Goal: Task Accomplishment & Management: Complete application form

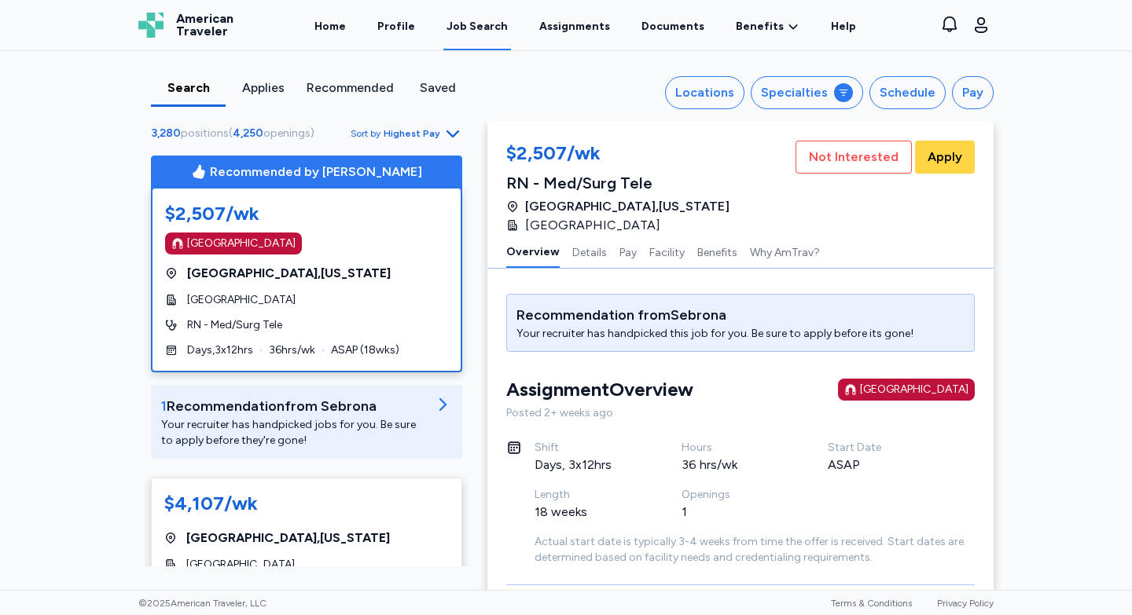
scroll to position [2, 0]
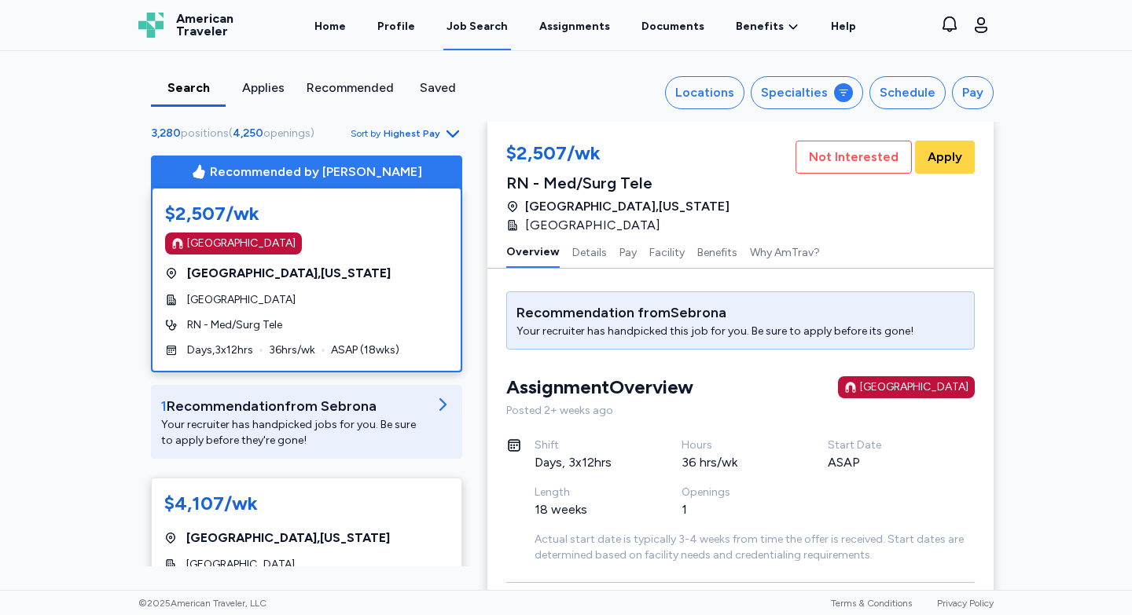
click at [482, 31] on div "Job Search" at bounding box center [476, 27] width 61 height 16
click at [186, 93] on div "Search" at bounding box center [188, 88] width 62 height 19
click at [190, 92] on div "Search" at bounding box center [188, 88] width 62 height 19
click at [846, 100] on div at bounding box center [843, 92] width 19 height 19
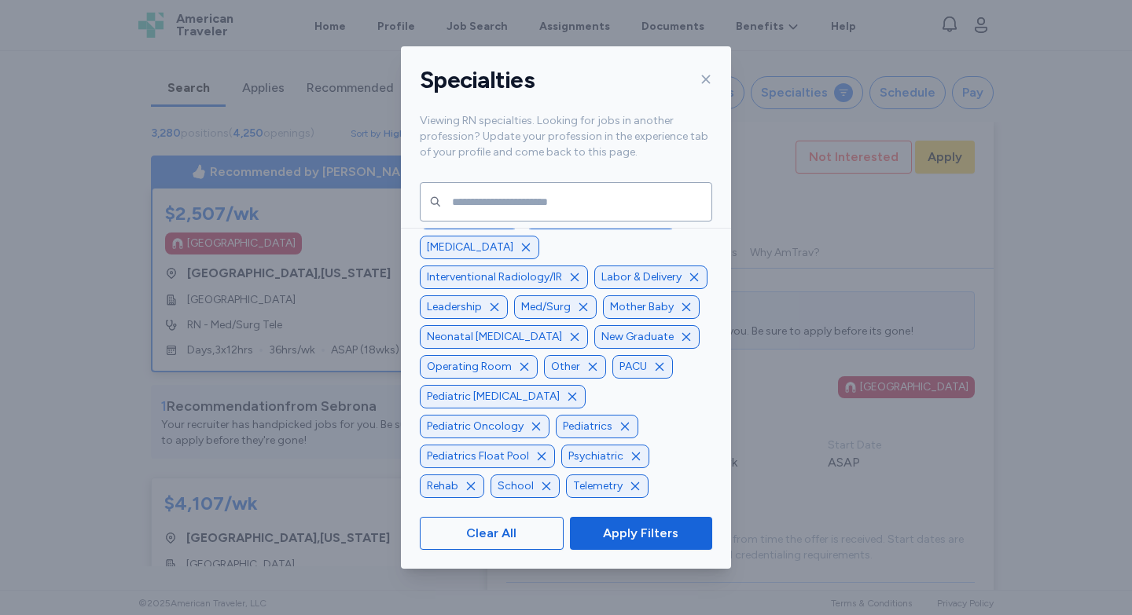
click at [554, 310] on span "Med/Surg" at bounding box center [546, 307] width 50 height 16
click at [534, 320] on div "Cardiovascular and Pulmonary Case Management/Utilization Review Cath Lab Dialys…" at bounding box center [566, 292] width 292 height 412
click at [630, 540] on span "Apply Filters" at bounding box center [640, 533] width 75 height 19
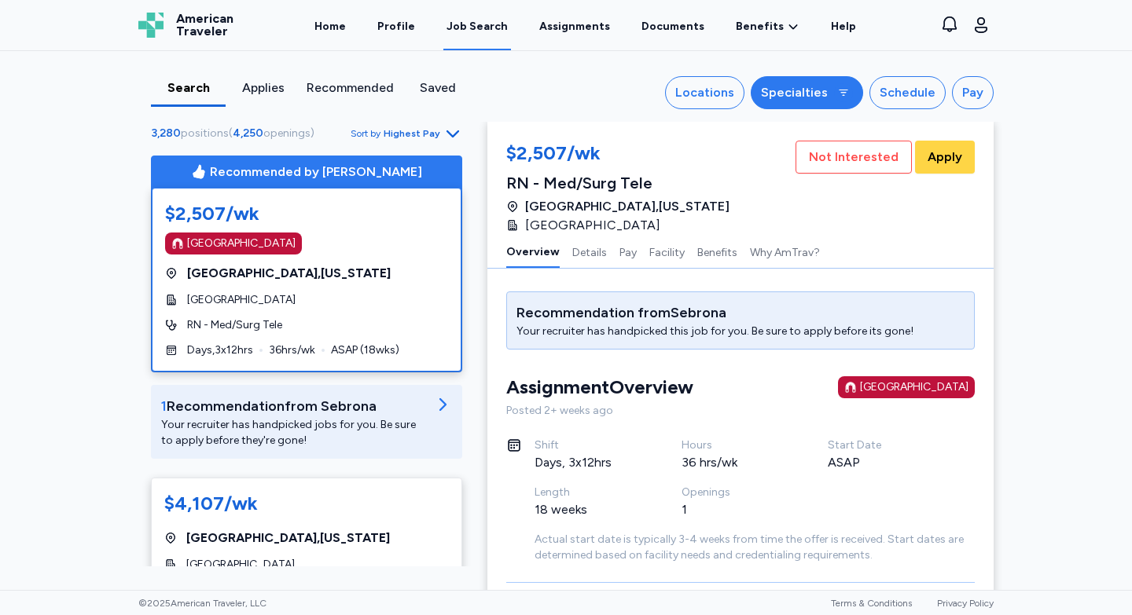
click at [850, 94] on icon at bounding box center [843, 92] width 13 height 13
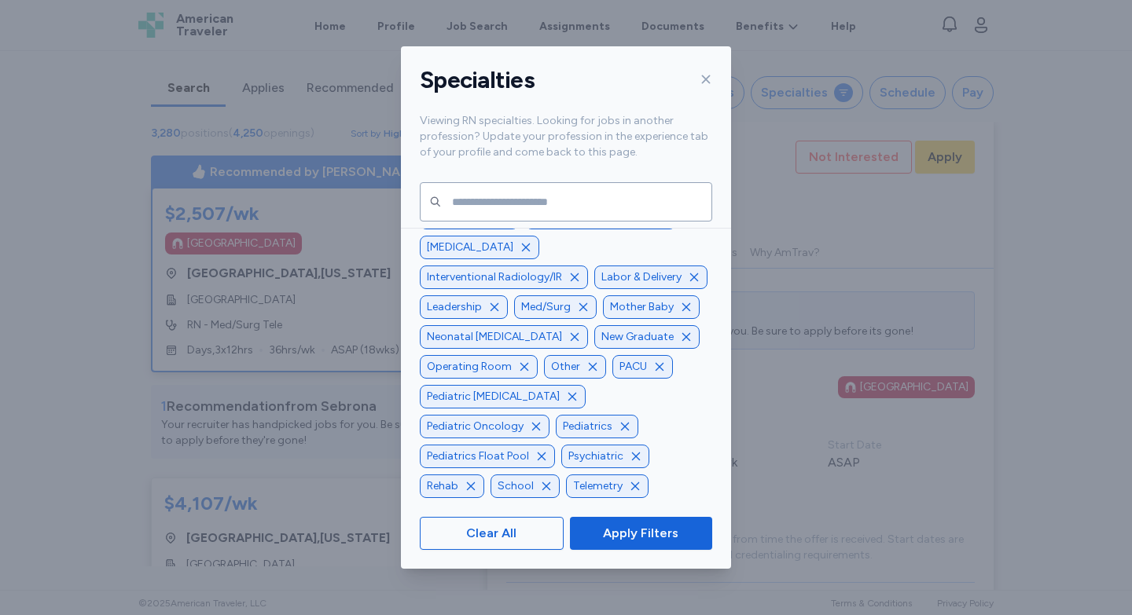
click at [532, 313] on span "Med/Surg" at bounding box center [546, 307] width 50 height 16
click at [815, 483] on div "Specialties Viewing RN specialties. Looking for jobs in another profession? Upd…" at bounding box center [566, 307] width 1132 height 615
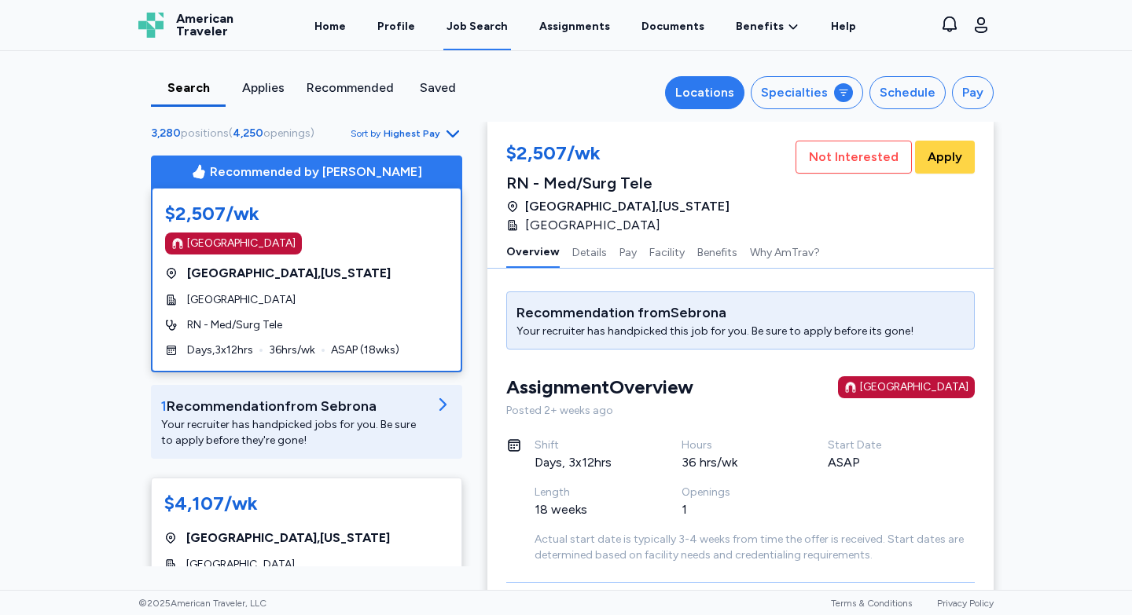
click at [733, 85] on div "Locations" at bounding box center [704, 92] width 59 height 19
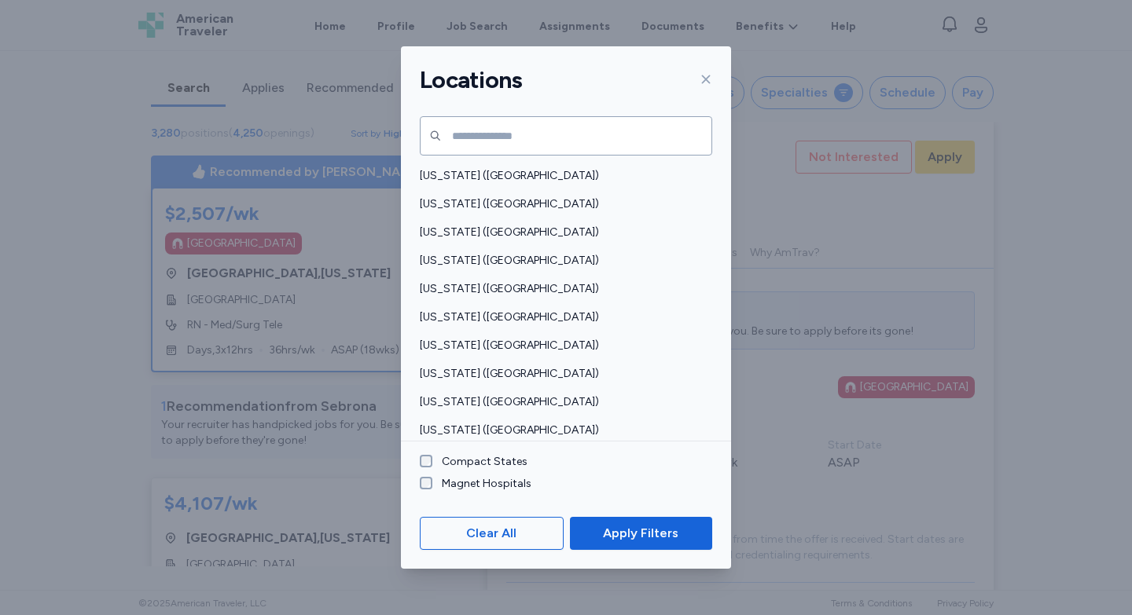
click at [841, 479] on div "Locations Alabama (AL) Alaska (AK) Arizona (AZ) Arkansas (AR) California (CA) C…" at bounding box center [566, 307] width 1132 height 615
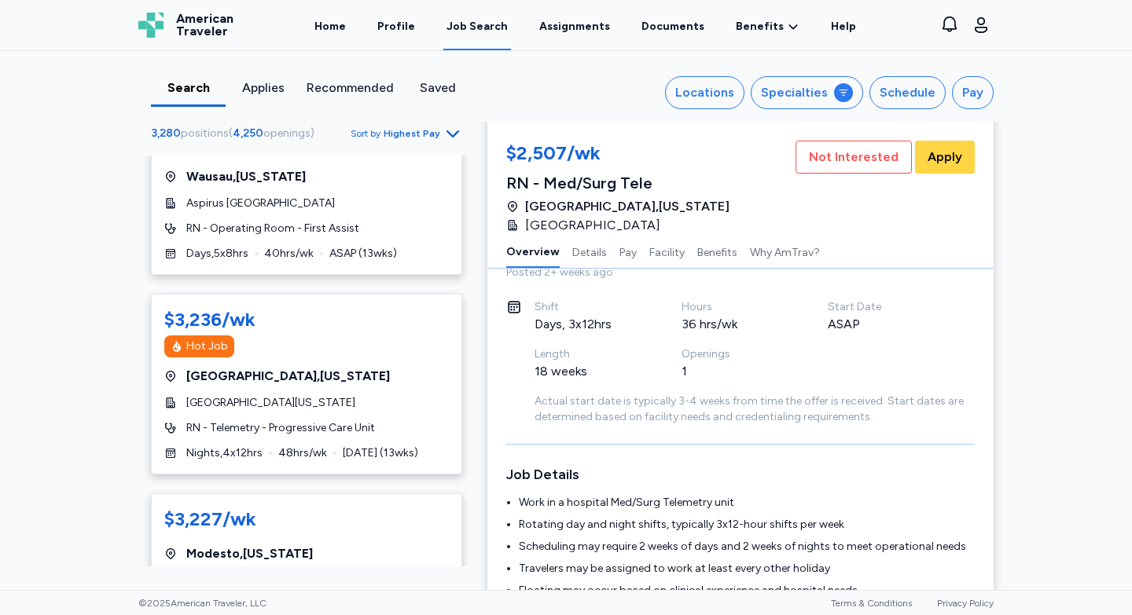
scroll to position [8255, 0]
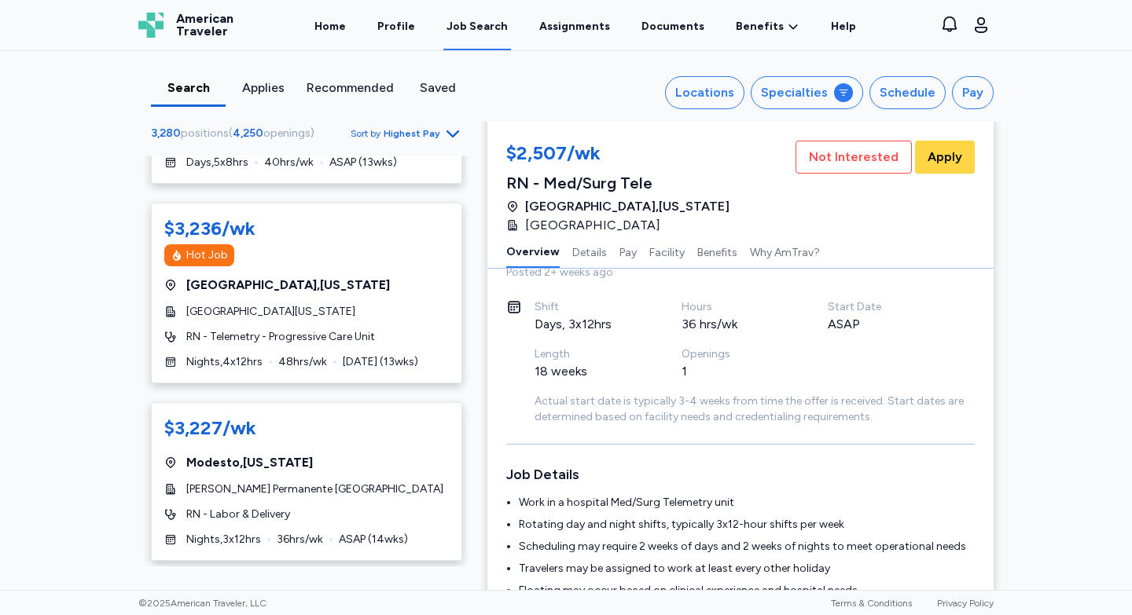
click at [268, 95] on div "Applies" at bounding box center [263, 88] width 62 height 19
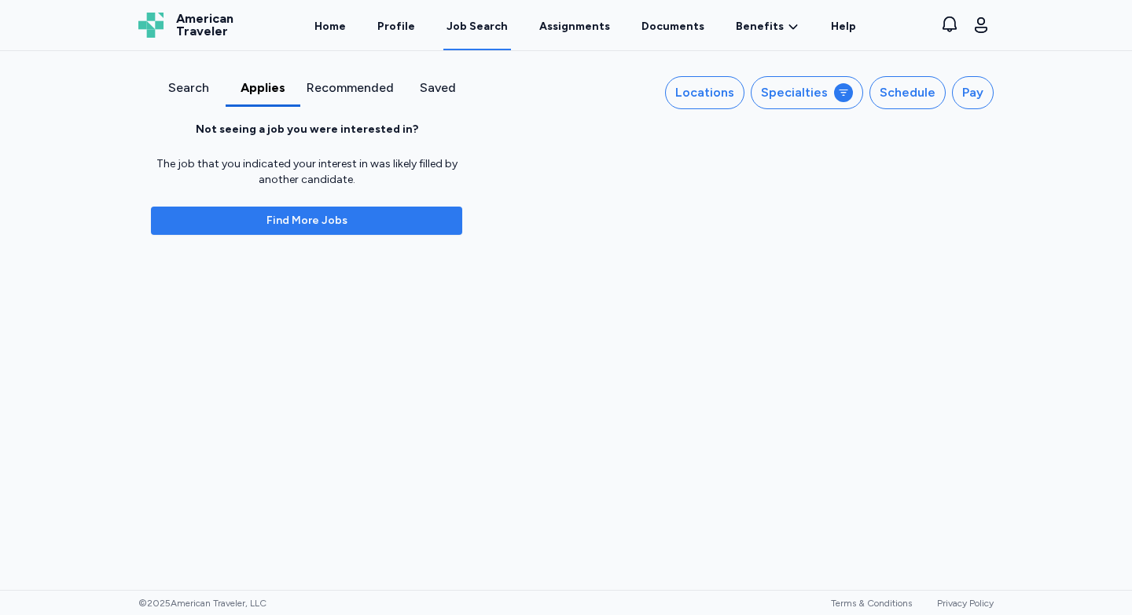
click at [307, 226] on span "Find More Jobs" at bounding box center [306, 221] width 81 height 16
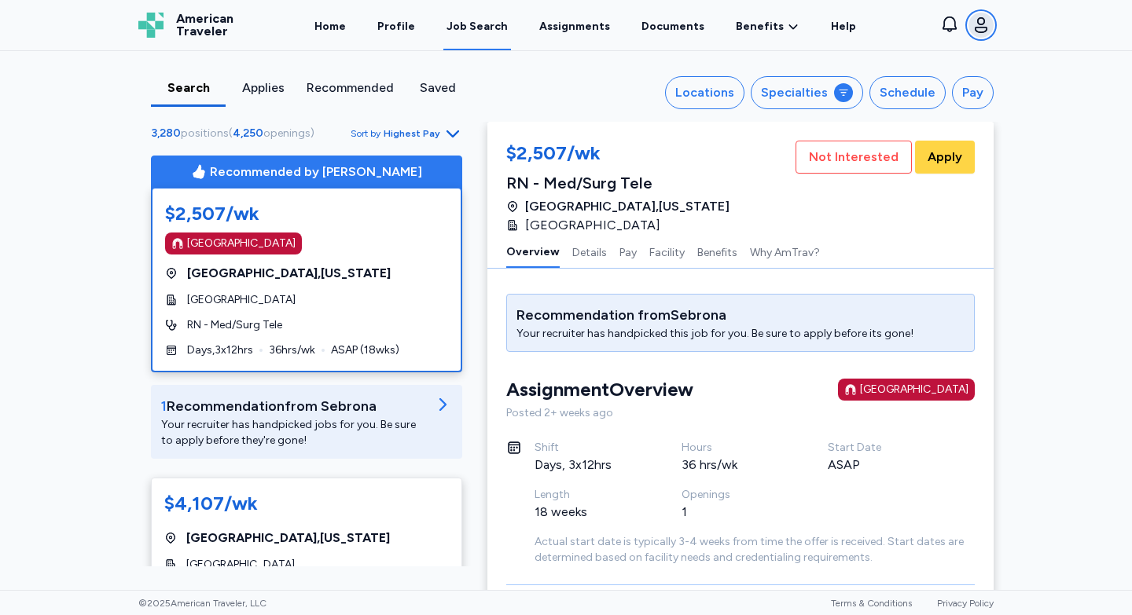
click at [983, 27] on icon "button" at bounding box center [981, 25] width 13 height 16
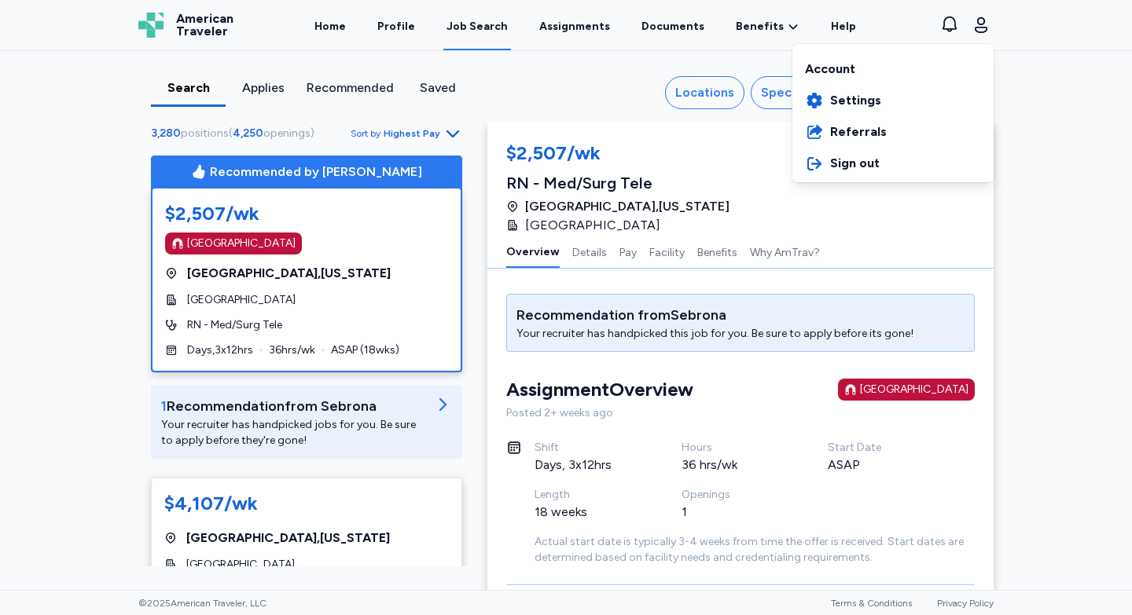
click at [1023, 219] on div "Open sidebar Job Search American Traveler American Traveler Home Profile Job Se…" at bounding box center [566, 307] width 1132 height 615
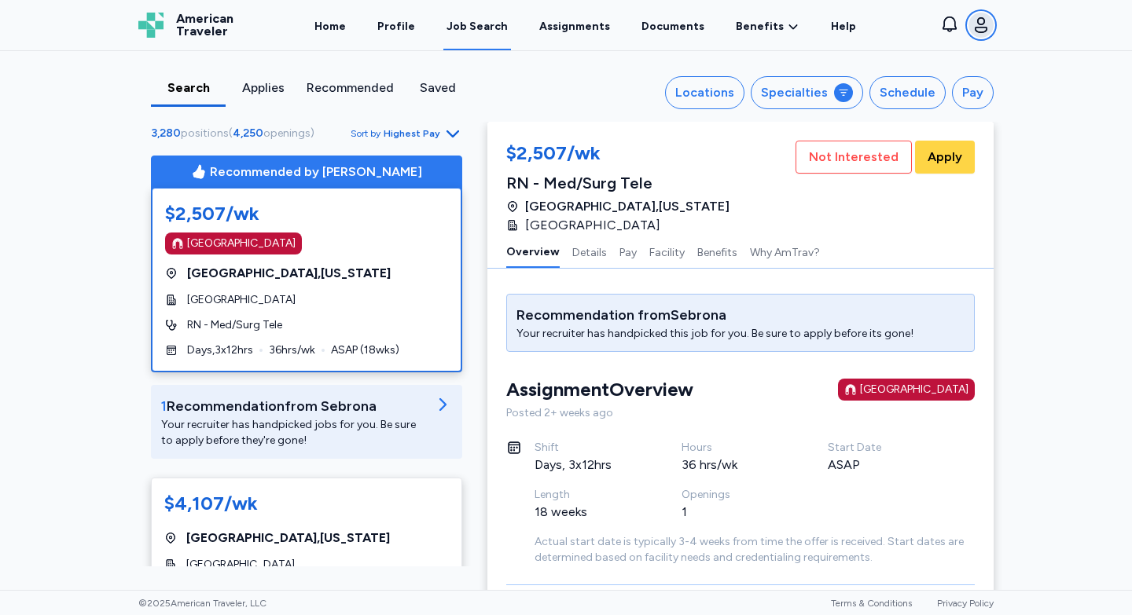
click at [982, 24] on icon "button" at bounding box center [981, 25] width 13 height 16
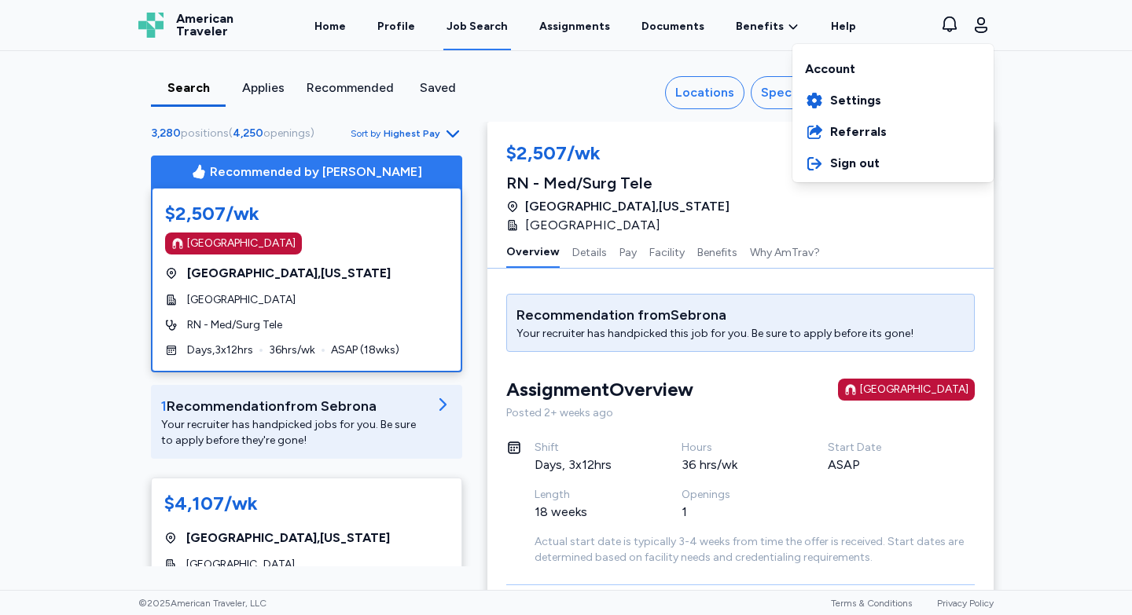
click at [832, 66] on div "Account" at bounding box center [892, 66] width 201 height 38
click at [829, 68] on div "Account" at bounding box center [892, 66] width 201 height 38
click at [873, 202] on div "Open sidebar Job Search American Traveler American Traveler Home Profile Job Se…" at bounding box center [566, 307] width 1132 height 615
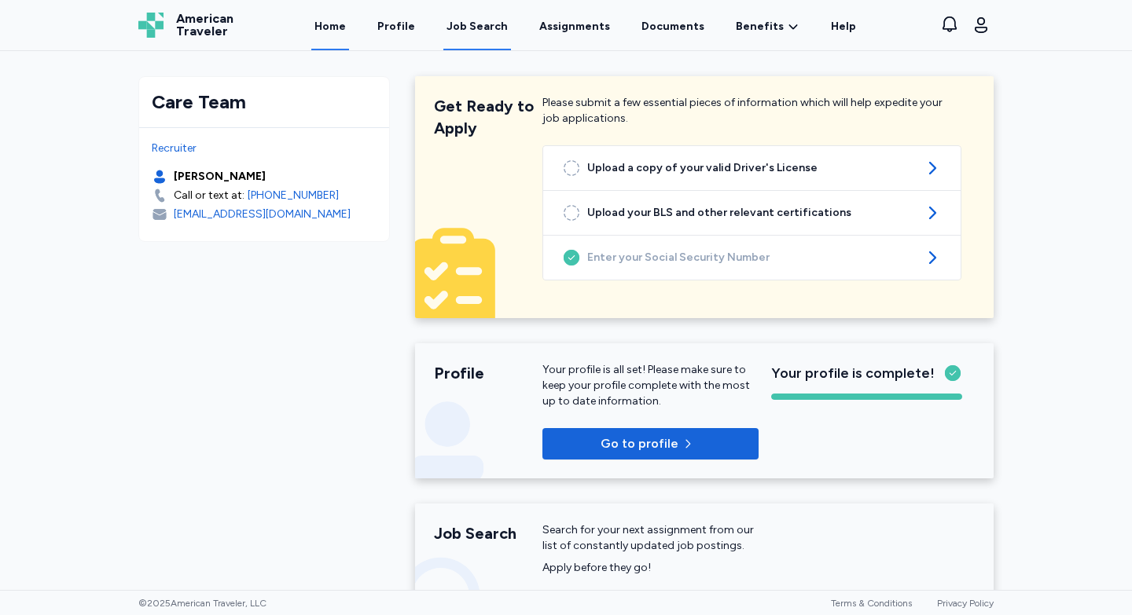
click at [498, 32] on div "Job Search" at bounding box center [476, 27] width 61 height 16
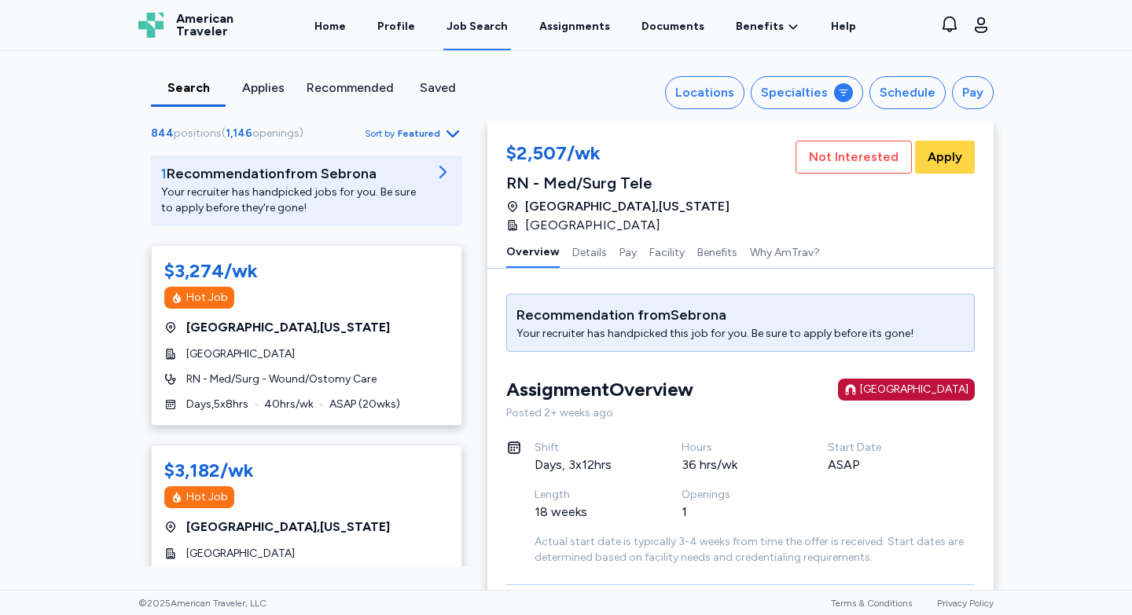
scroll to position [234, 0]
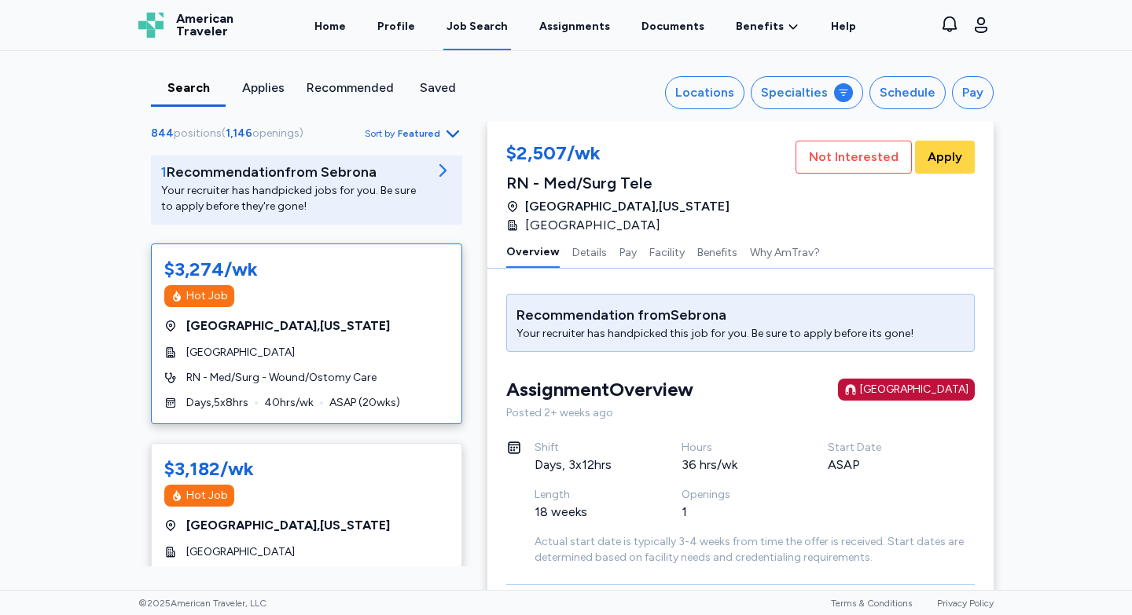
click at [336, 292] on div "Hot Job" at bounding box center [306, 296] width 285 height 22
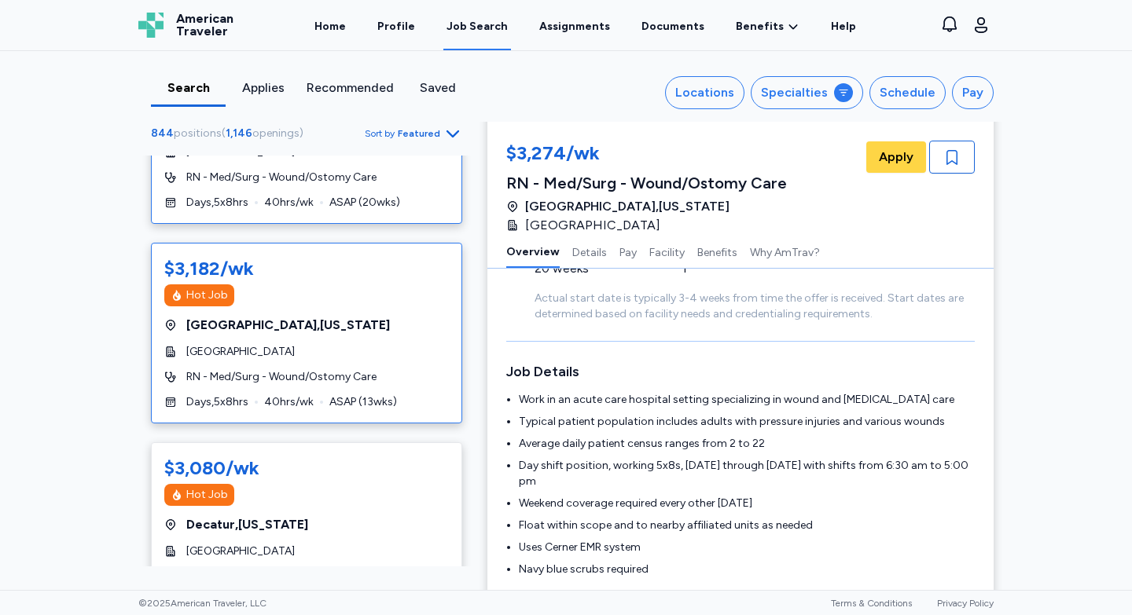
scroll to position [437, 0]
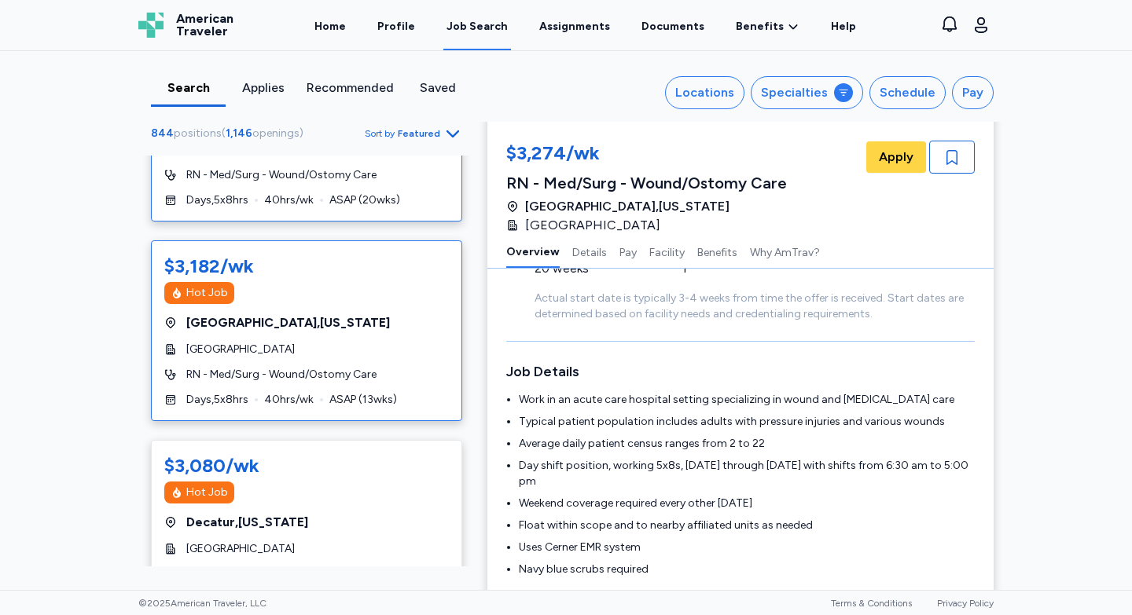
click at [372, 332] on div "[GEOGRAPHIC_DATA] , [US_STATE]" at bounding box center [306, 323] width 285 height 19
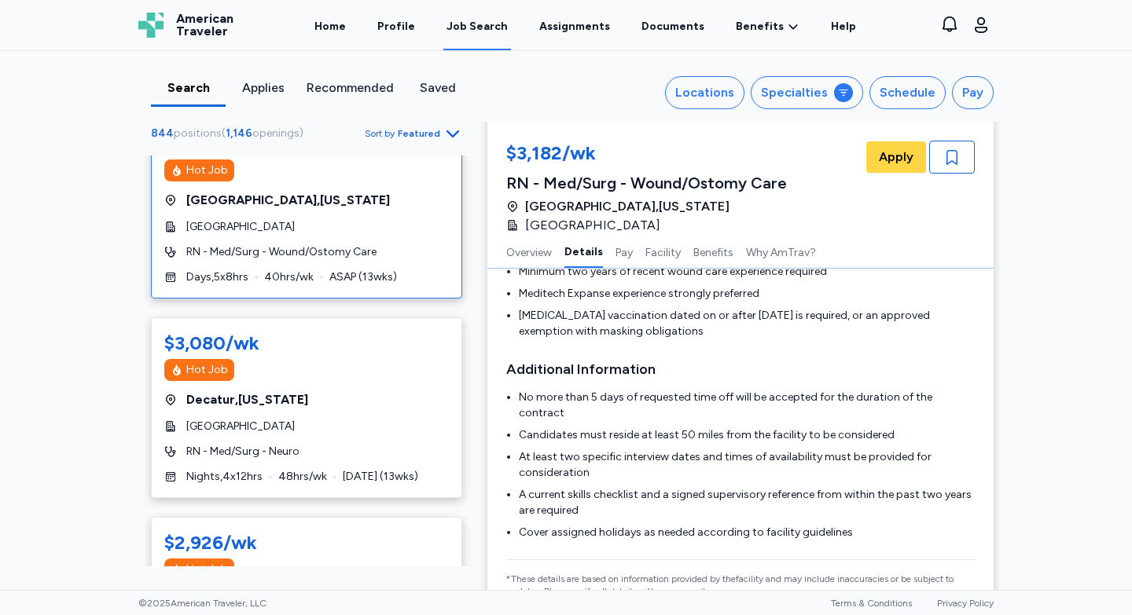
scroll to position [559, 0]
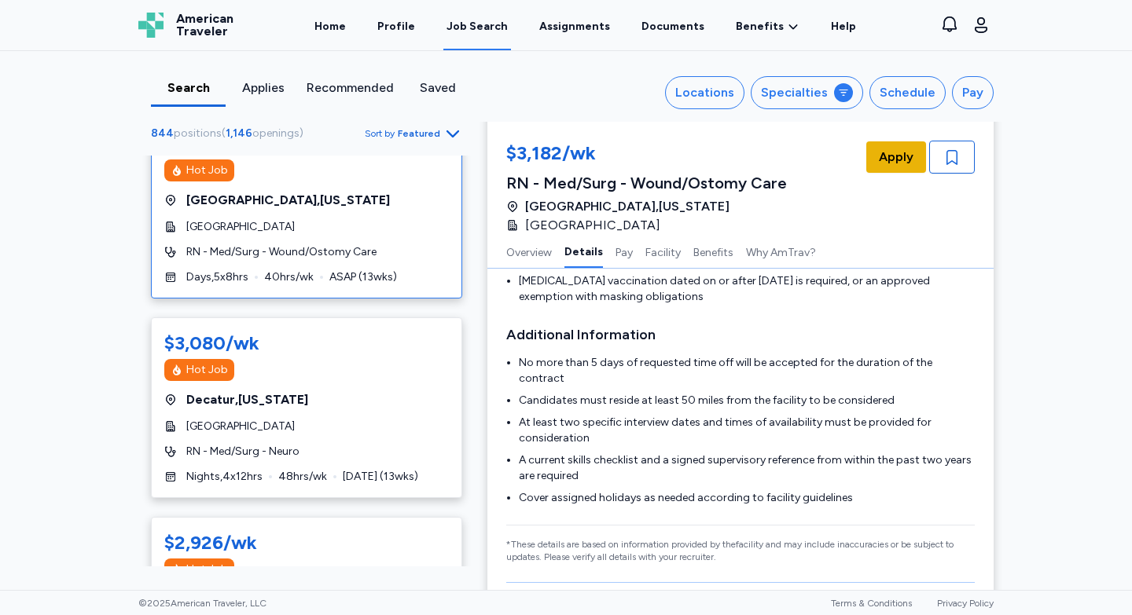
click at [896, 160] on span "Apply" at bounding box center [896, 157] width 35 height 19
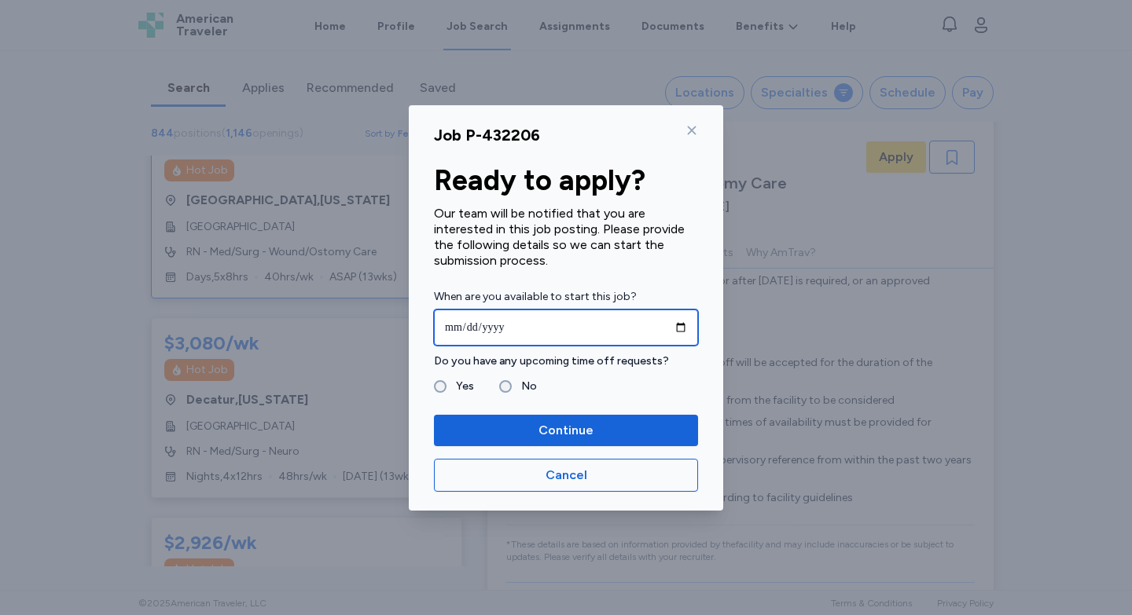
click at [679, 325] on input "date" at bounding box center [566, 328] width 264 height 36
type input "**********"
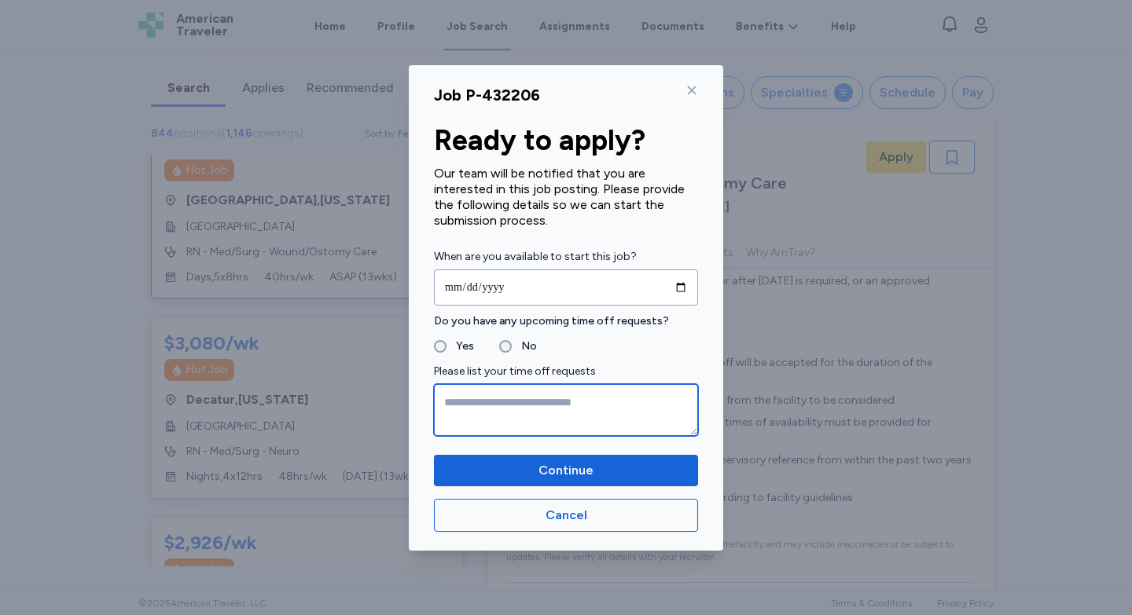
click at [467, 418] on textarea at bounding box center [566, 410] width 264 height 52
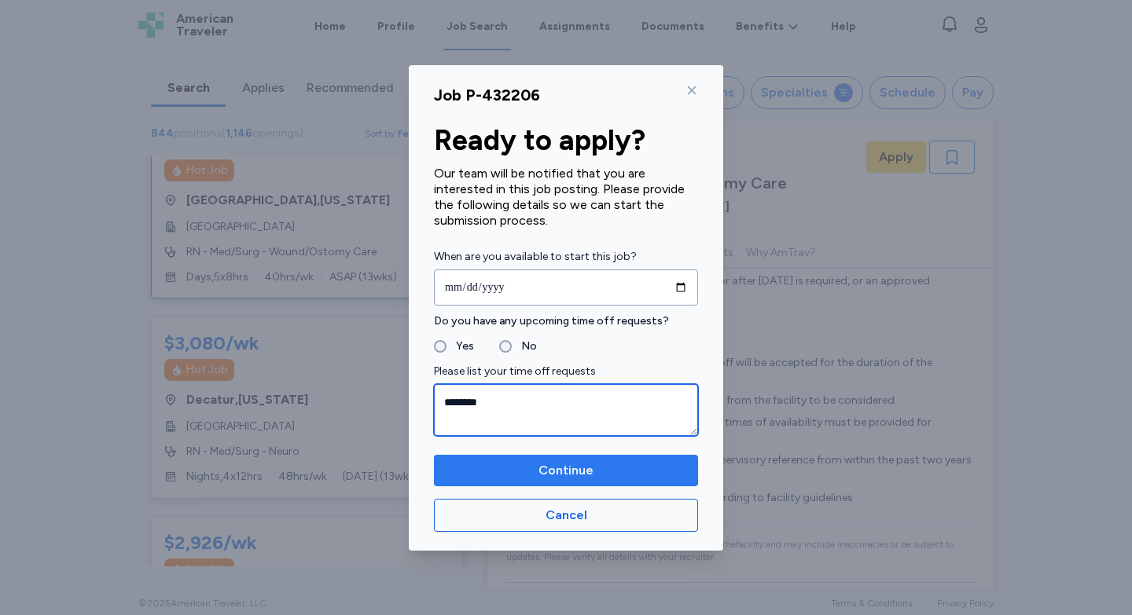
type textarea "********"
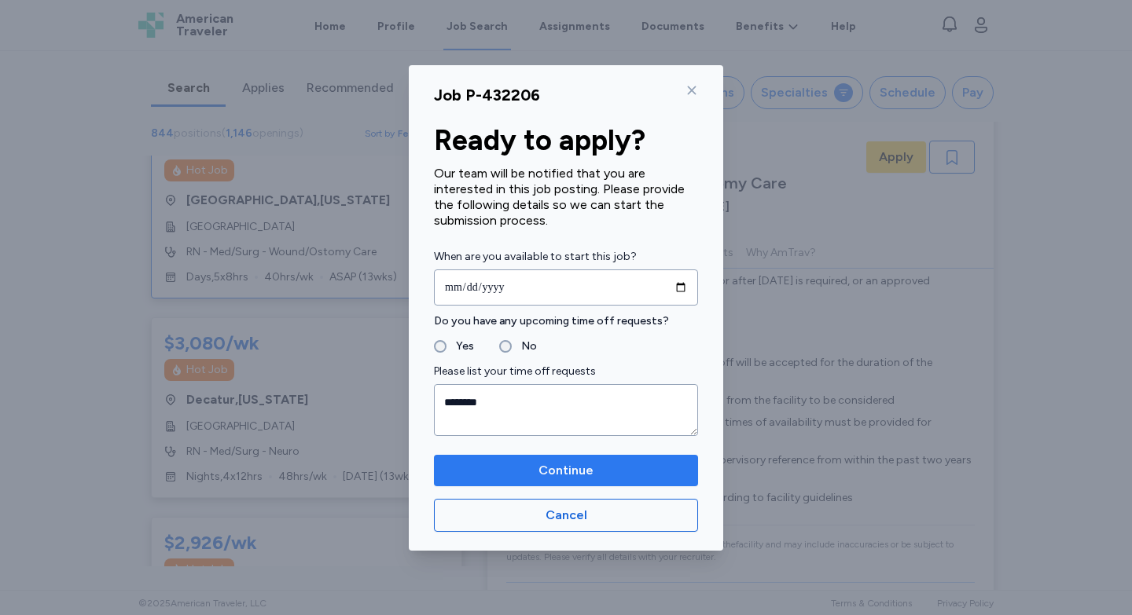
click at [564, 472] on span "Continue" at bounding box center [565, 470] width 55 height 19
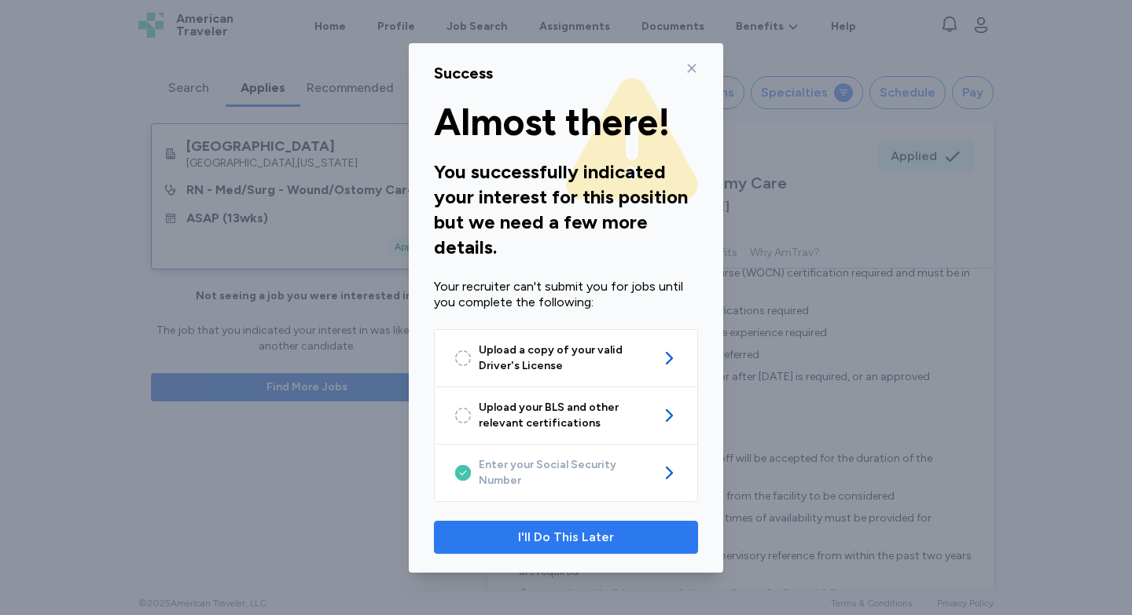
click at [552, 528] on span "I'll Do This Later" at bounding box center [566, 537] width 96 height 19
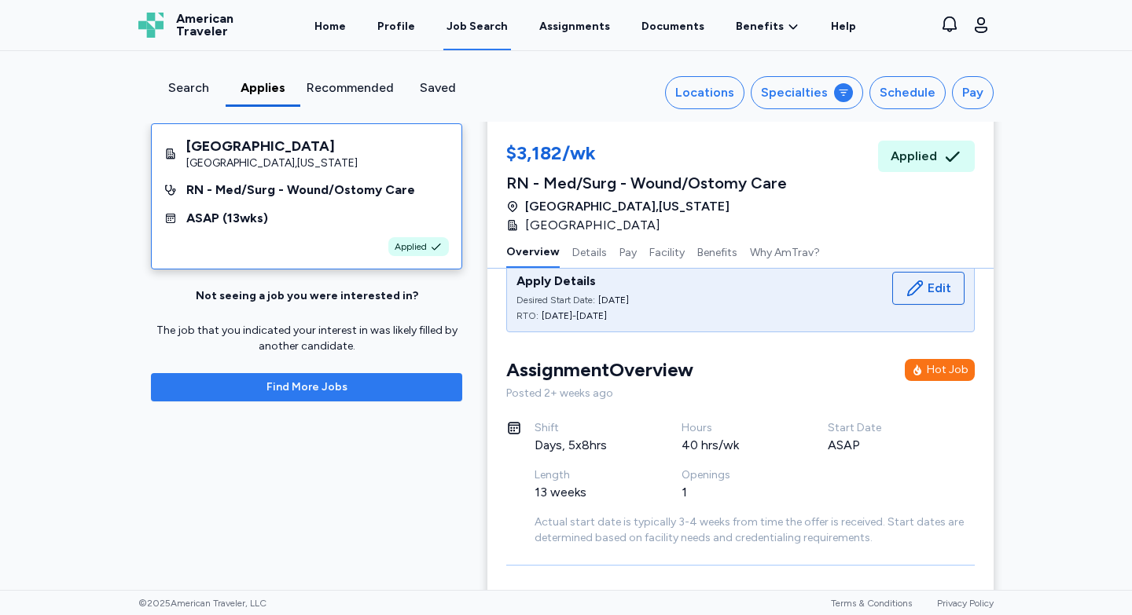
scroll to position [20, 0]
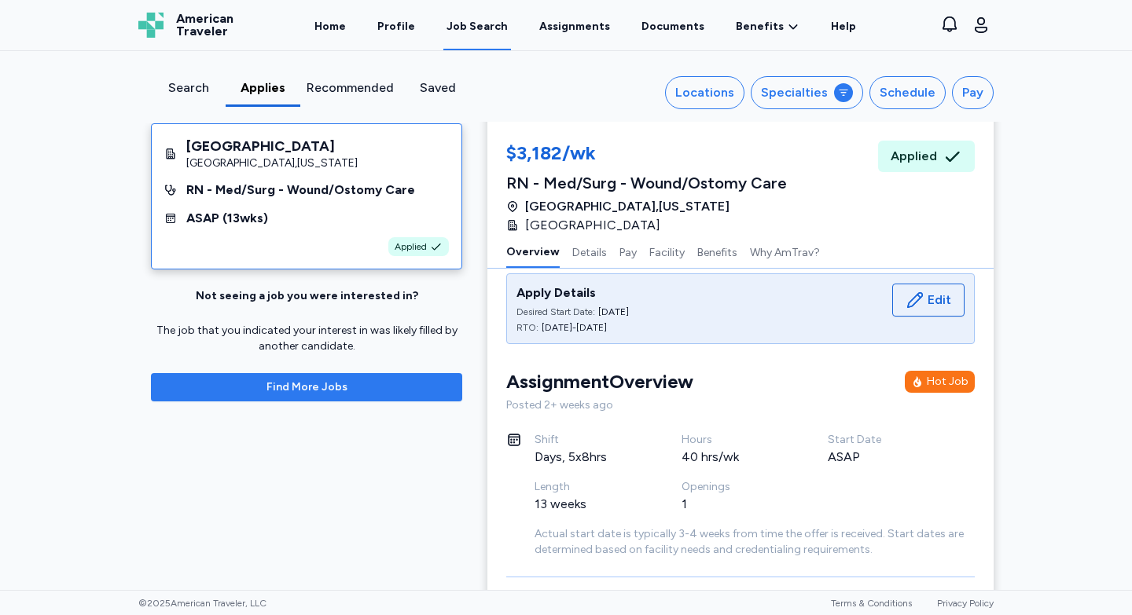
click at [292, 397] on button "Find More Jobs" at bounding box center [306, 387] width 311 height 28
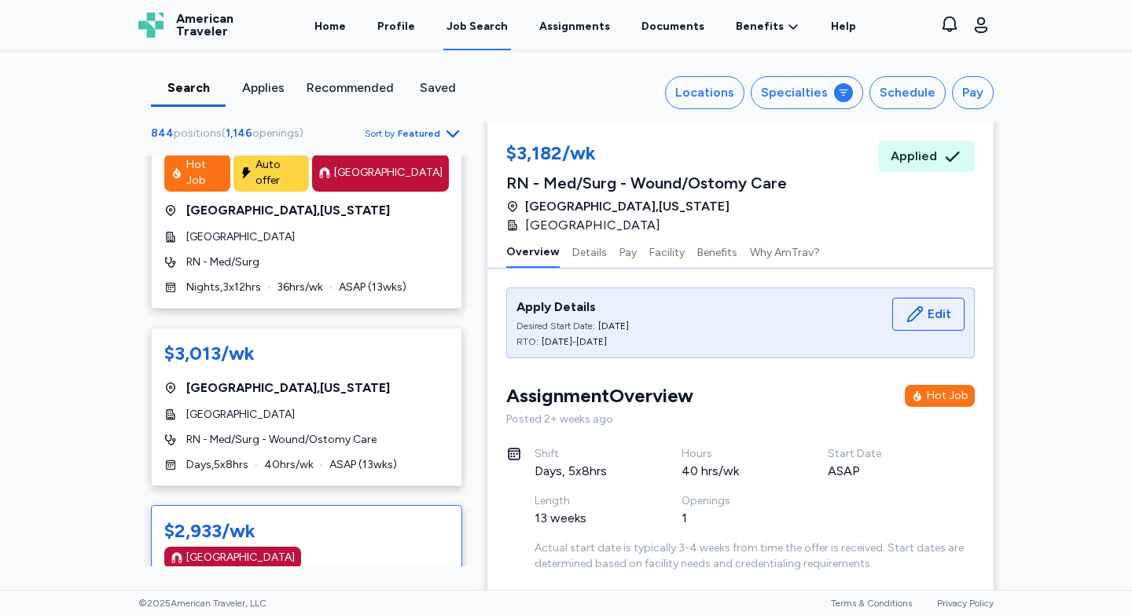
scroll to position [6082, 0]
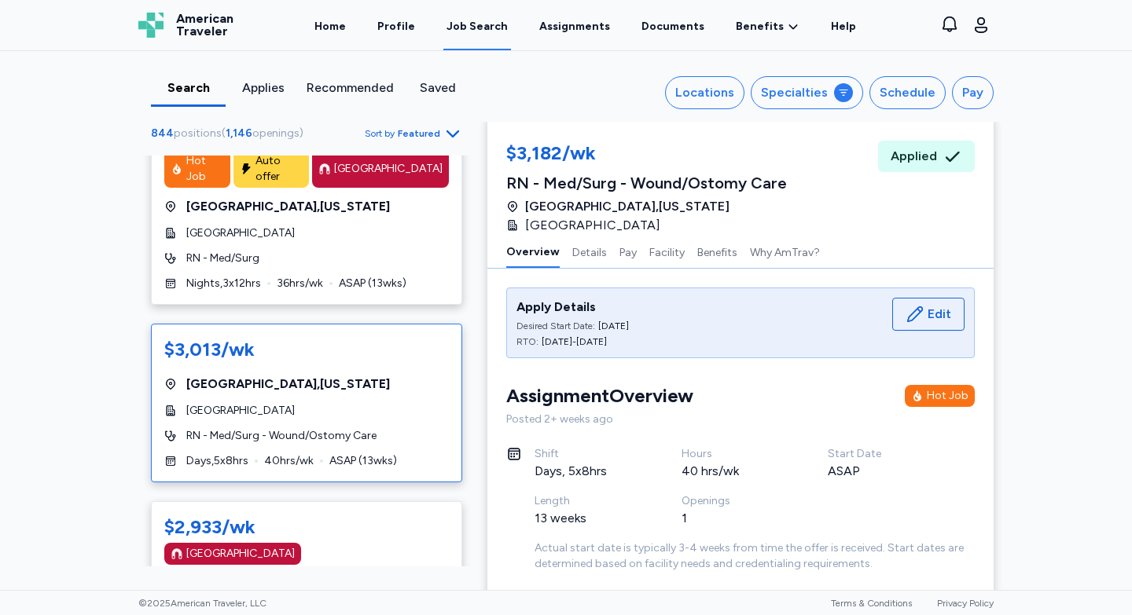
click at [304, 403] on div "[GEOGRAPHIC_DATA]" at bounding box center [306, 411] width 285 height 16
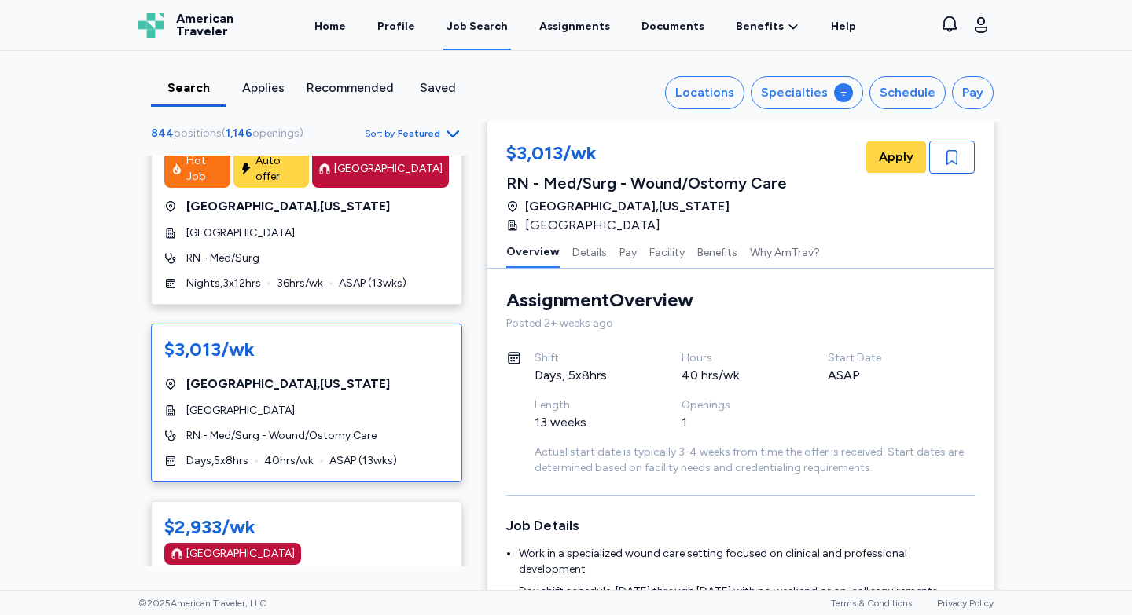
scroll to position [2, 0]
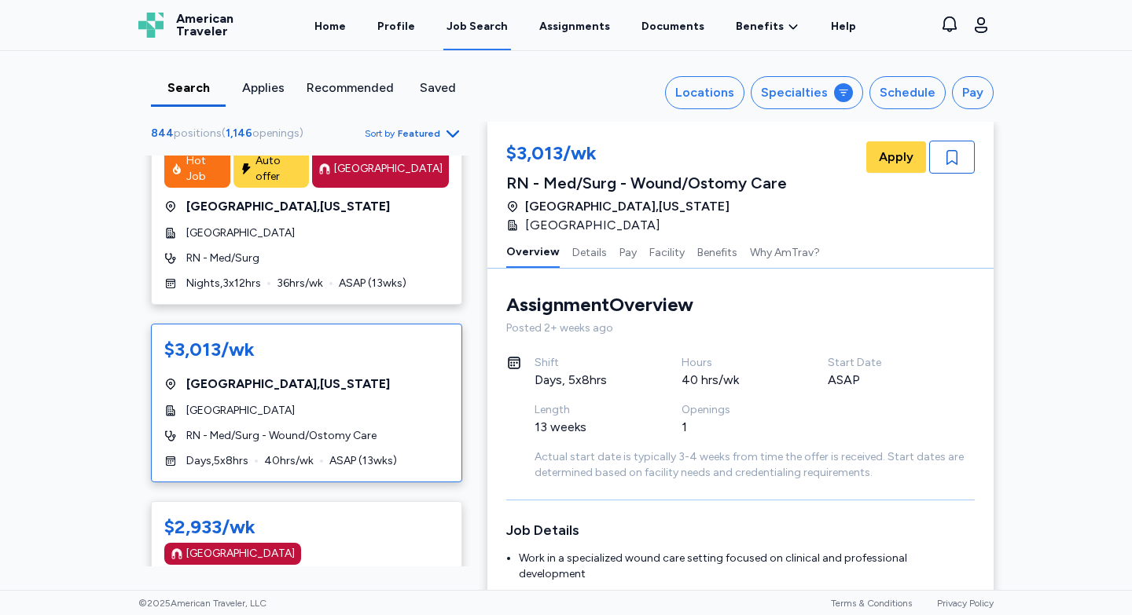
click at [329, 324] on div "$3,013/wk [GEOGRAPHIC_DATA] , [US_STATE] [GEOGRAPHIC_DATA] RN - Med/[GEOGRAPHIC…" at bounding box center [306, 403] width 311 height 159
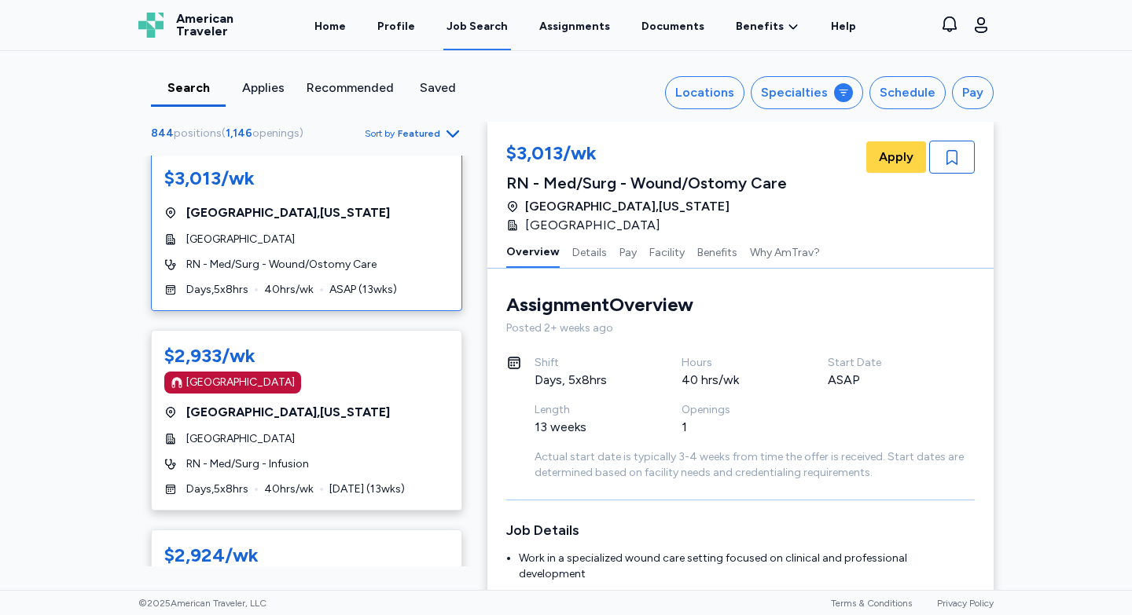
scroll to position [6338, 0]
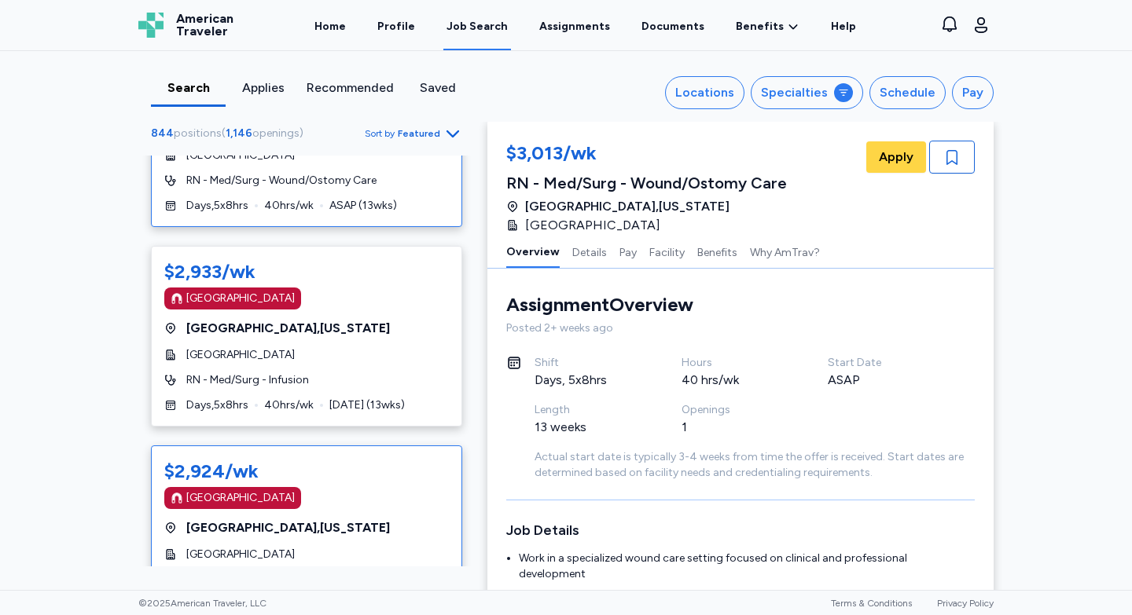
click at [311, 446] on div "$2,924/wk [GEOGRAPHIC_DATA] [GEOGRAPHIC_DATA] , [US_STATE][GEOGRAPHIC_DATA] RN …" at bounding box center [306, 536] width 311 height 181
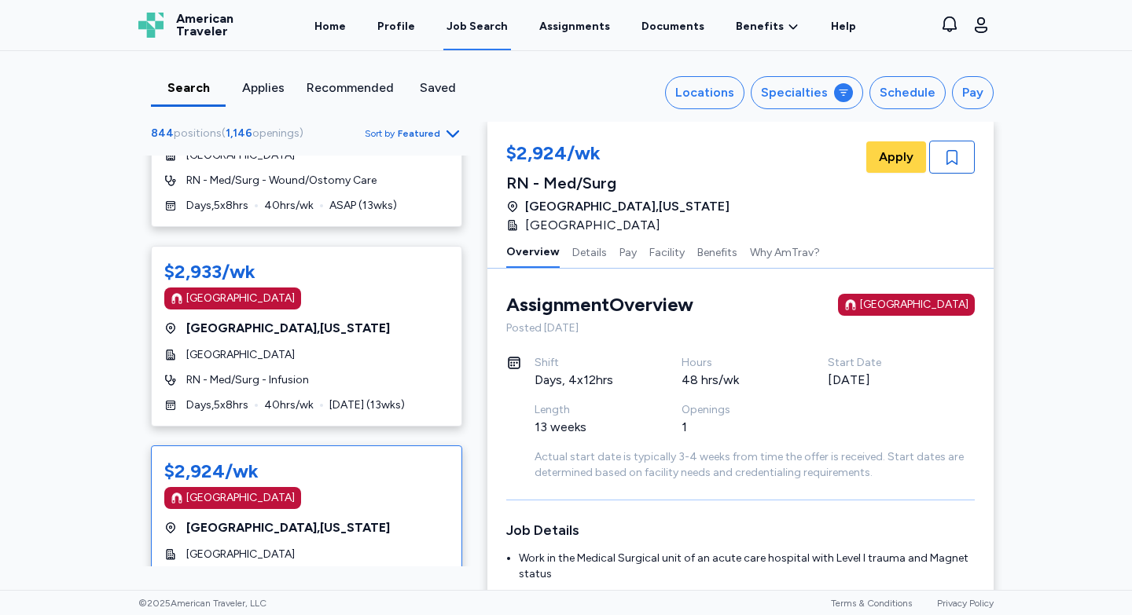
click at [236, 490] on div "[GEOGRAPHIC_DATA]" at bounding box center [240, 498] width 108 height 16
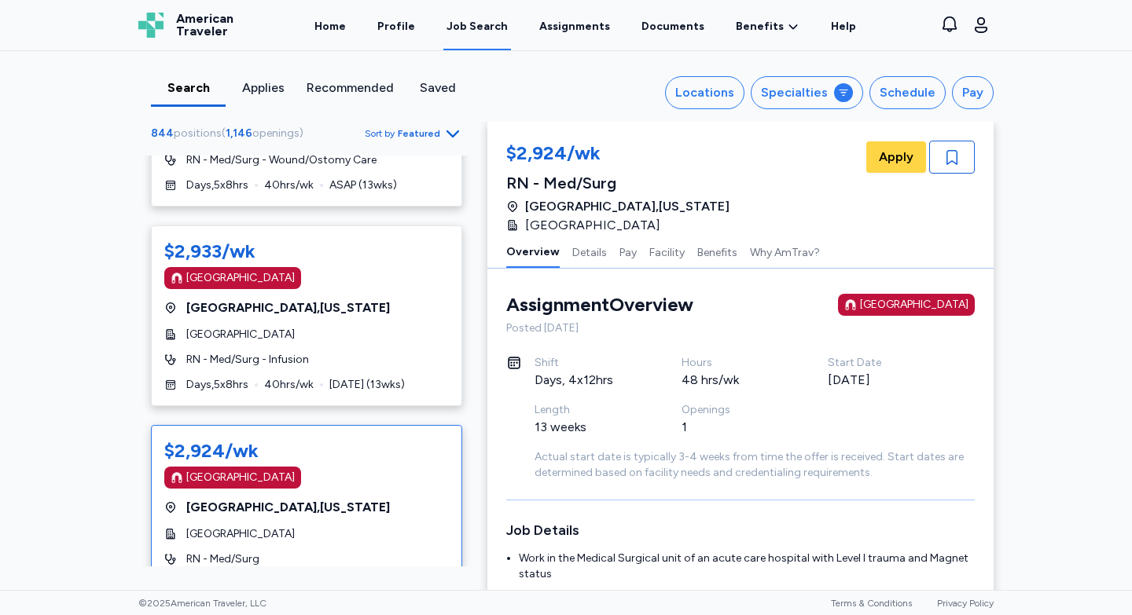
scroll to position [6385, 0]
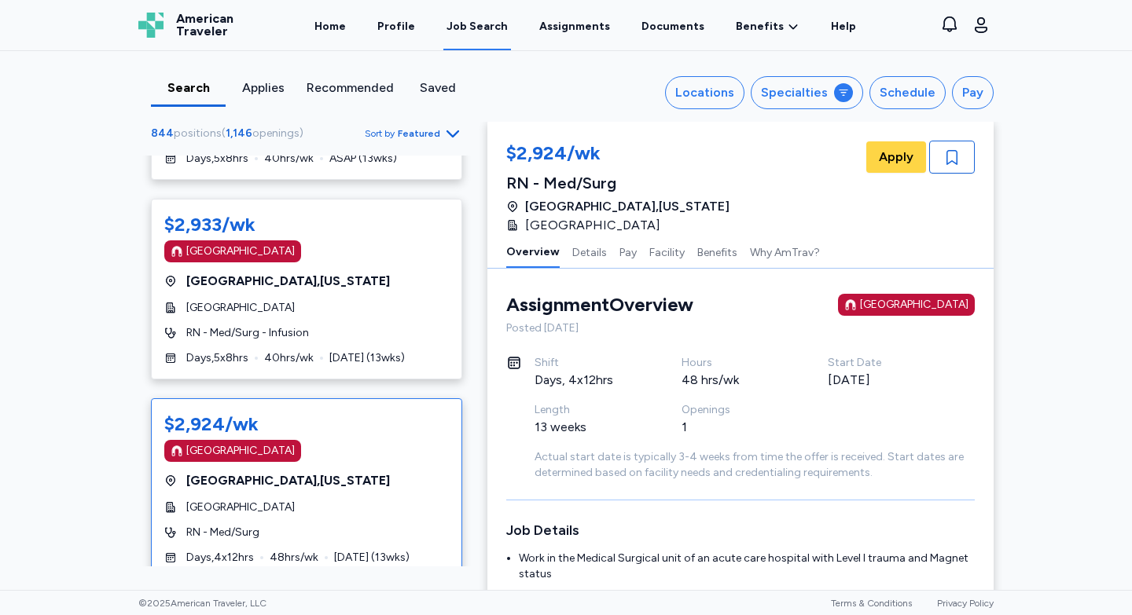
click at [318, 472] on div "[GEOGRAPHIC_DATA] , [US_STATE]" at bounding box center [306, 481] width 285 height 19
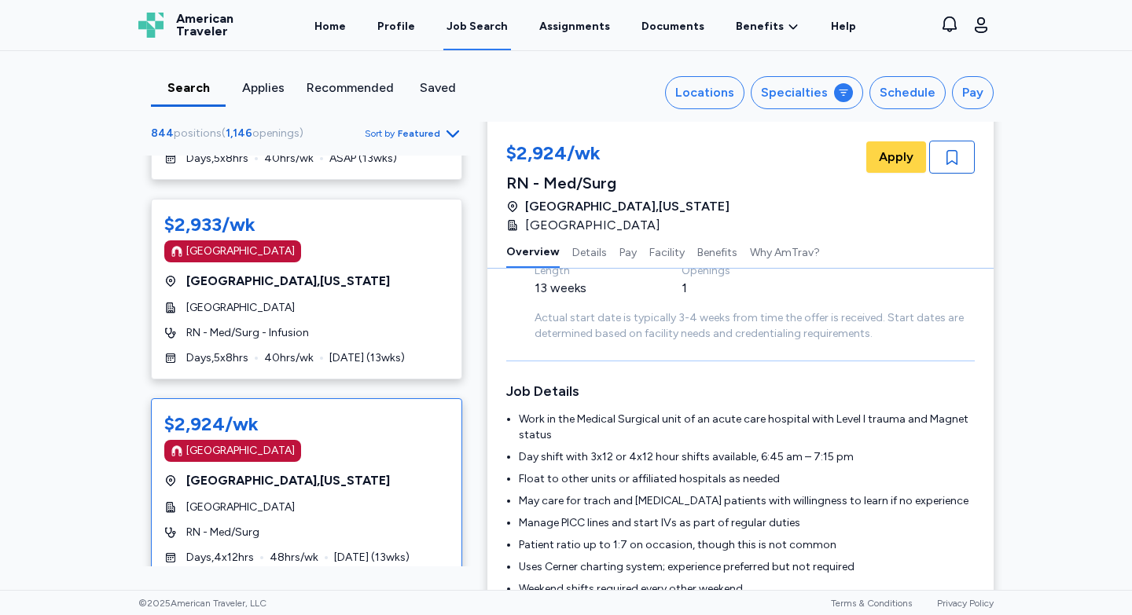
scroll to position [141, 0]
click at [355, 230] on div "$2,933/wk [GEOGRAPHIC_DATA] [GEOGRAPHIC_DATA] , [US_STATE] [GEOGRAPHIC_DATA] RN…" at bounding box center [306, 289] width 311 height 181
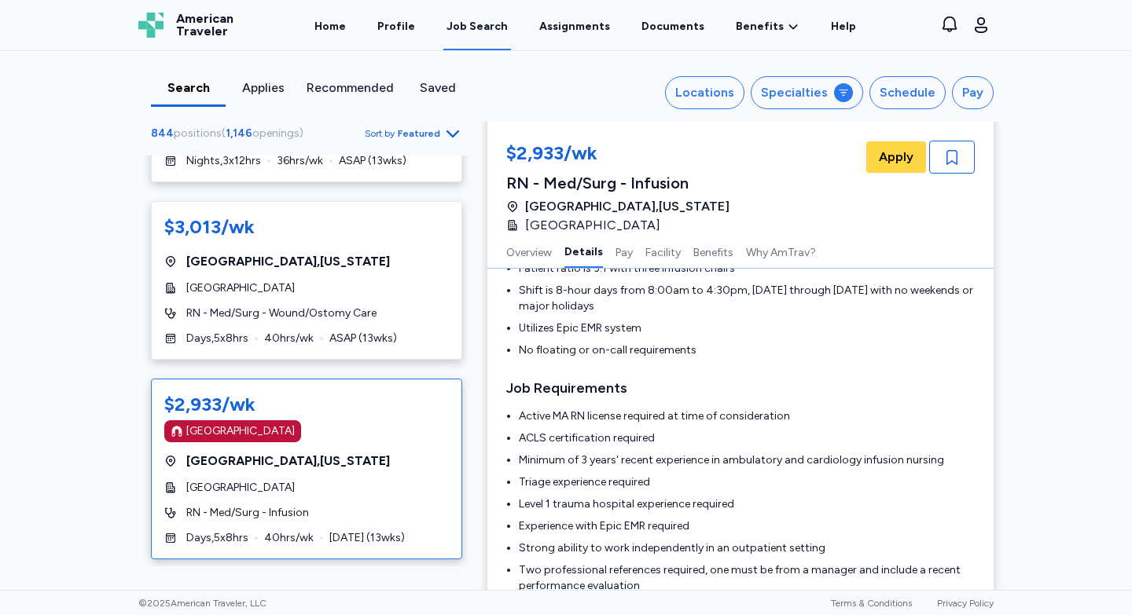
scroll to position [6236, 0]
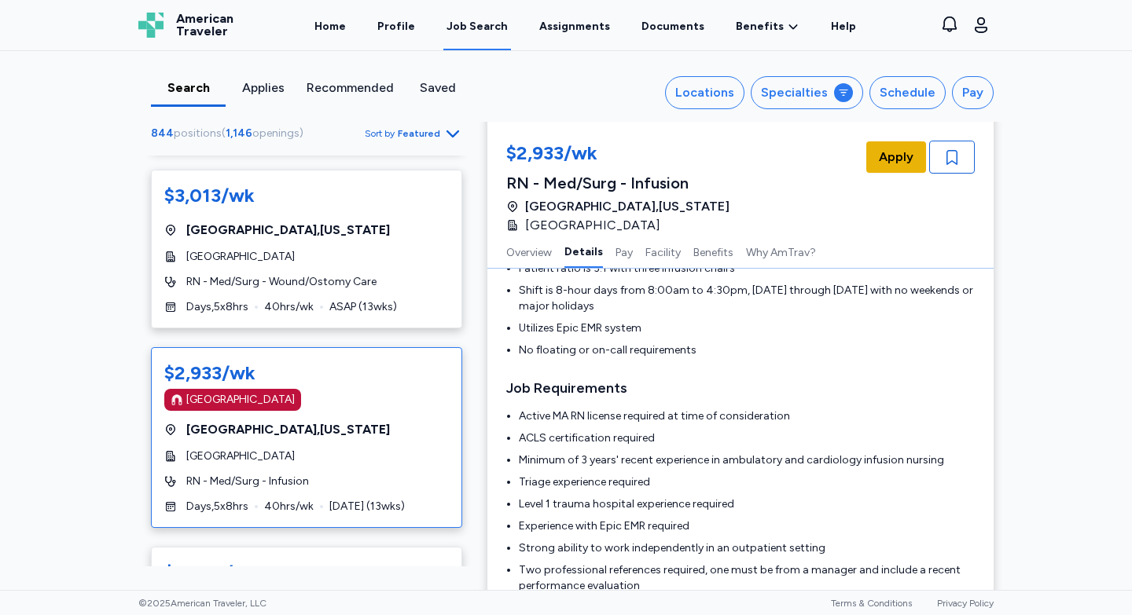
click at [902, 157] on span "Apply" at bounding box center [896, 157] width 35 height 19
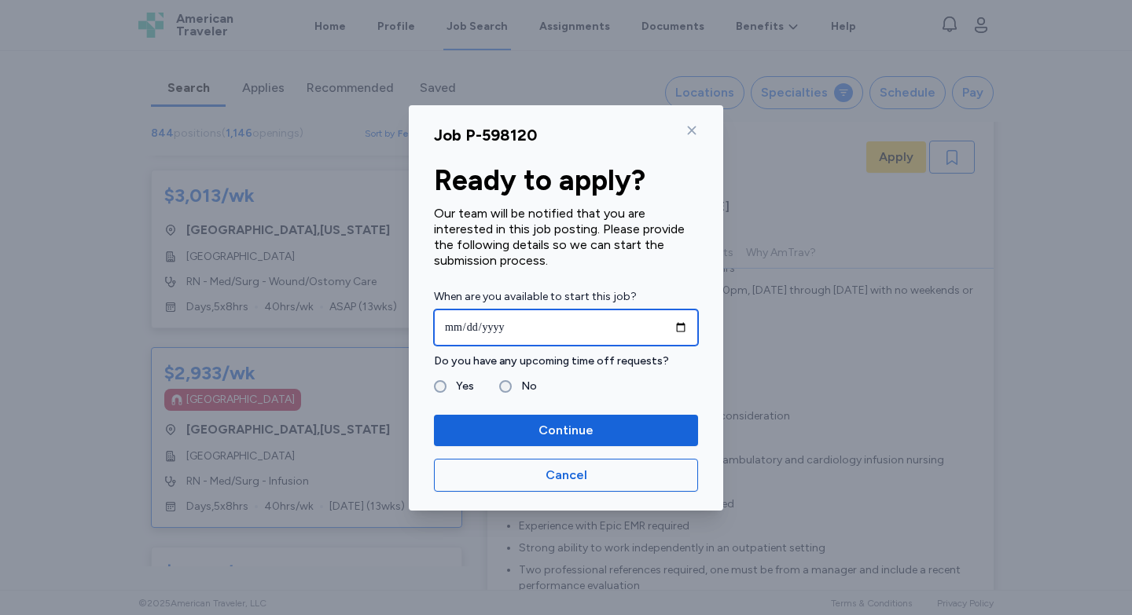
click at [450, 328] on input "date" at bounding box center [566, 328] width 264 height 36
click at [678, 326] on input "date" at bounding box center [566, 328] width 264 height 36
type input "**********"
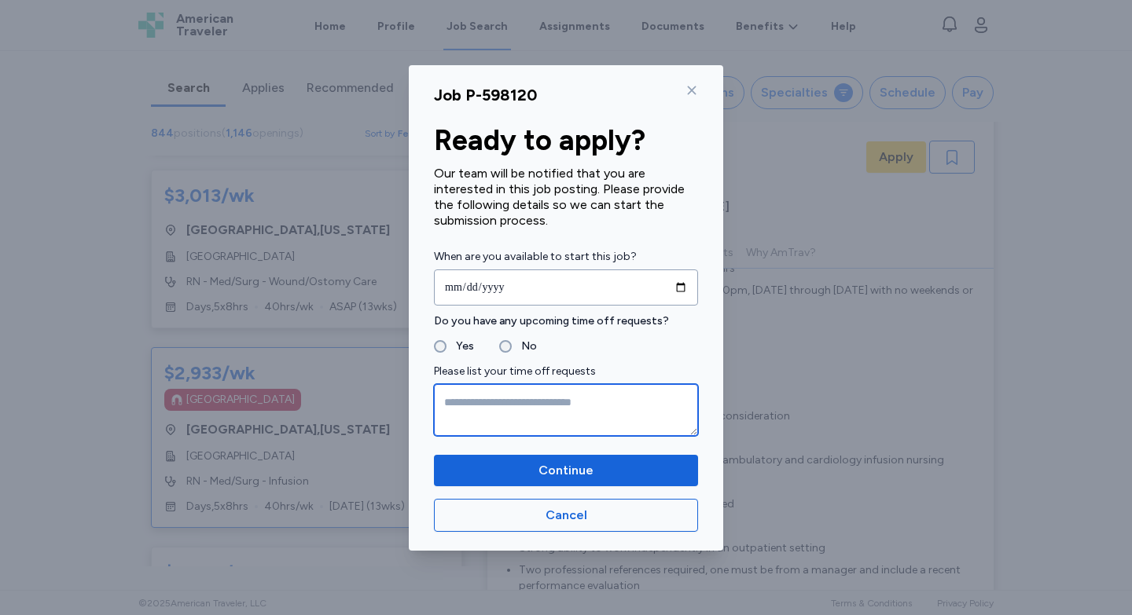
click at [467, 413] on textarea at bounding box center [566, 410] width 264 height 52
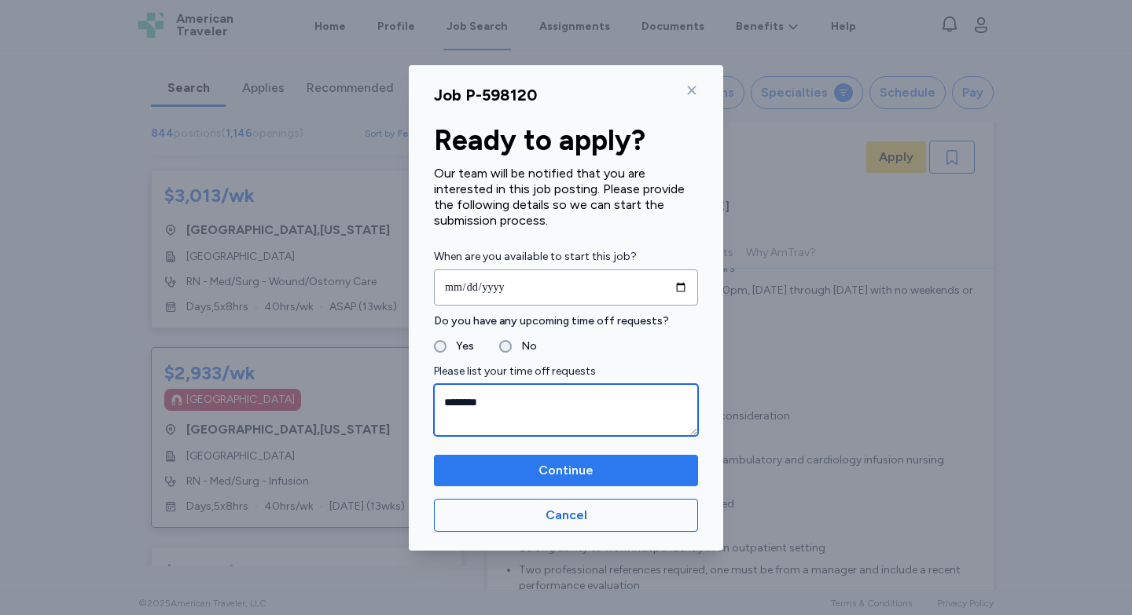
type textarea "********"
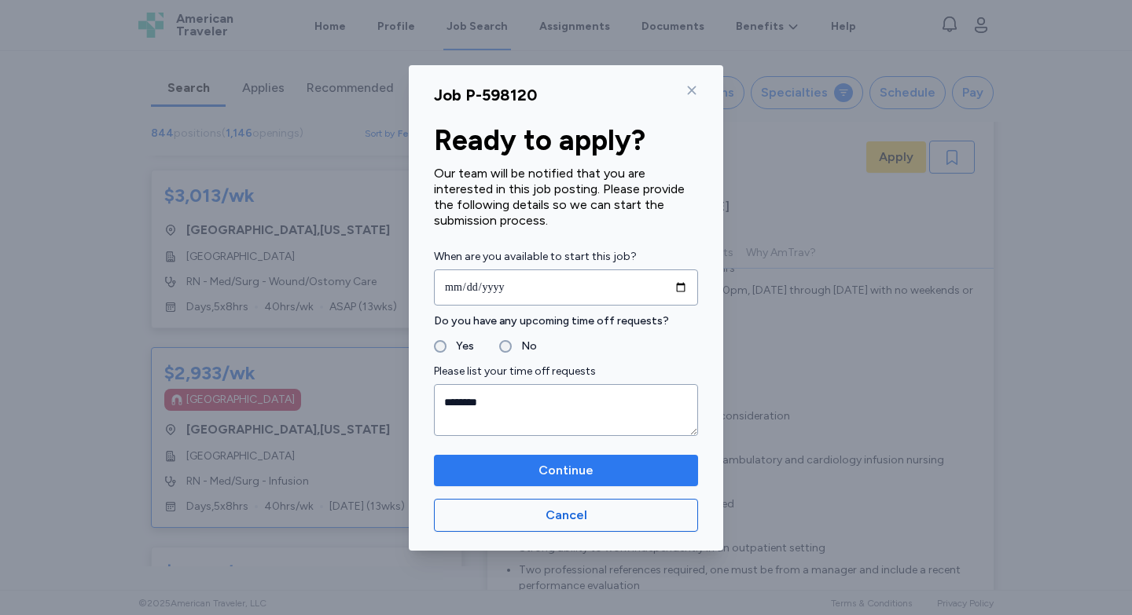
click at [538, 475] on span "Continue" at bounding box center [565, 470] width 239 height 19
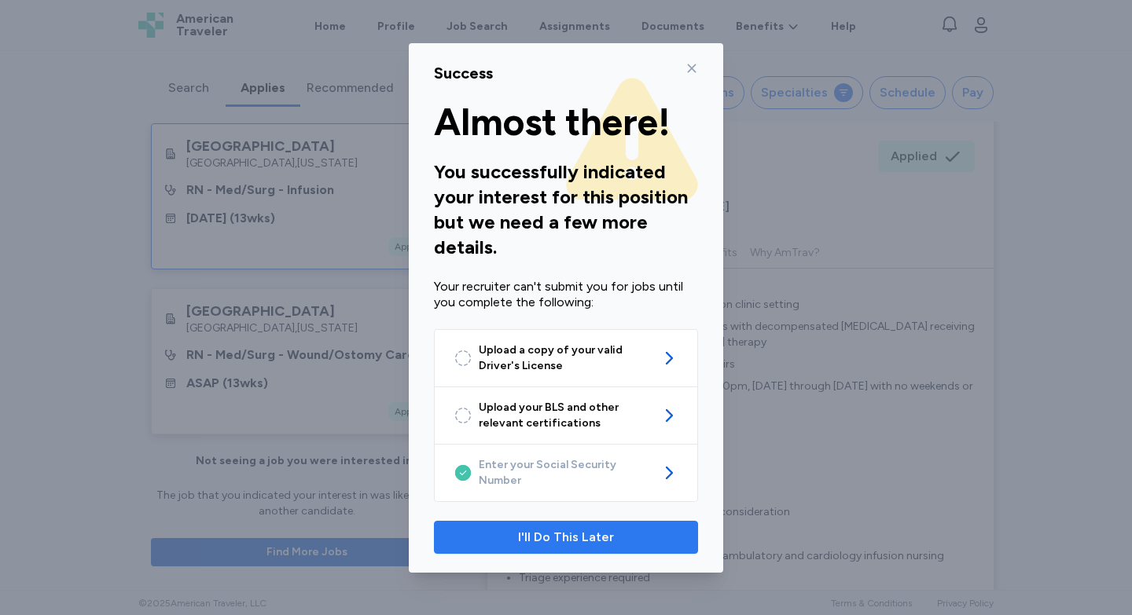
click at [552, 529] on span "I'll Do This Later" at bounding box center [566, 537] width 96 height 19
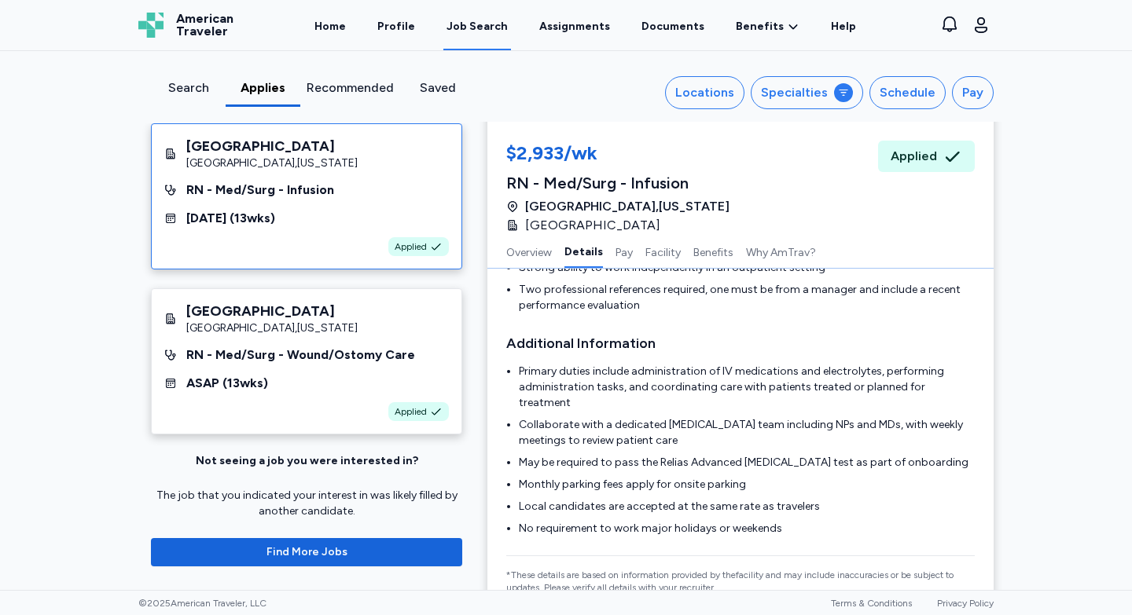
scroll to position [730, 0]
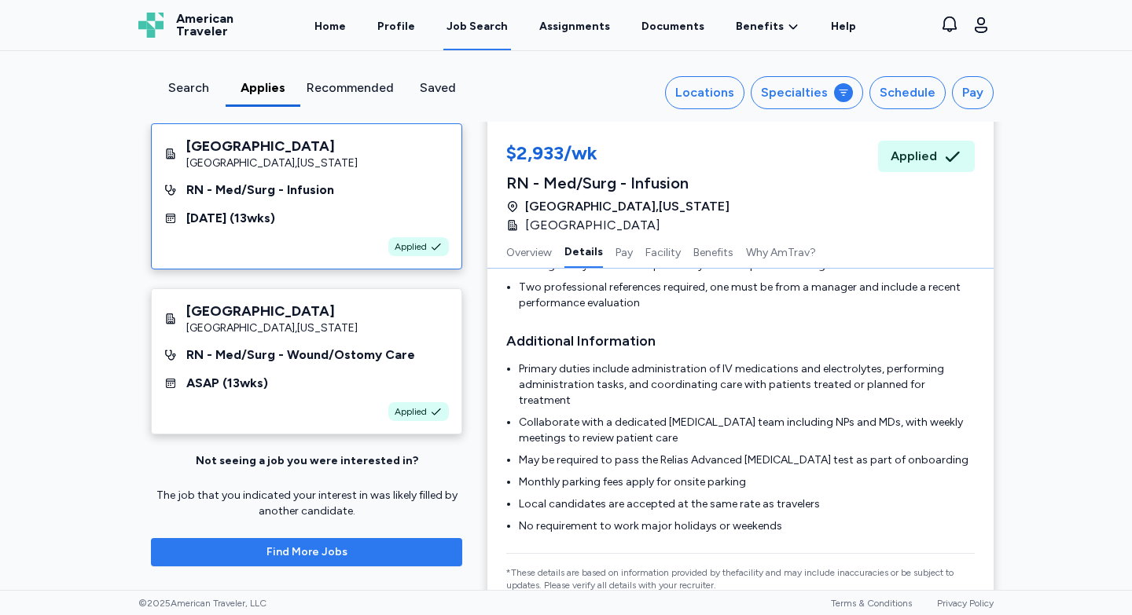
click at [292, 545] on span "Find More Jobs" at bounding box center [306, 553] width 81 height 16
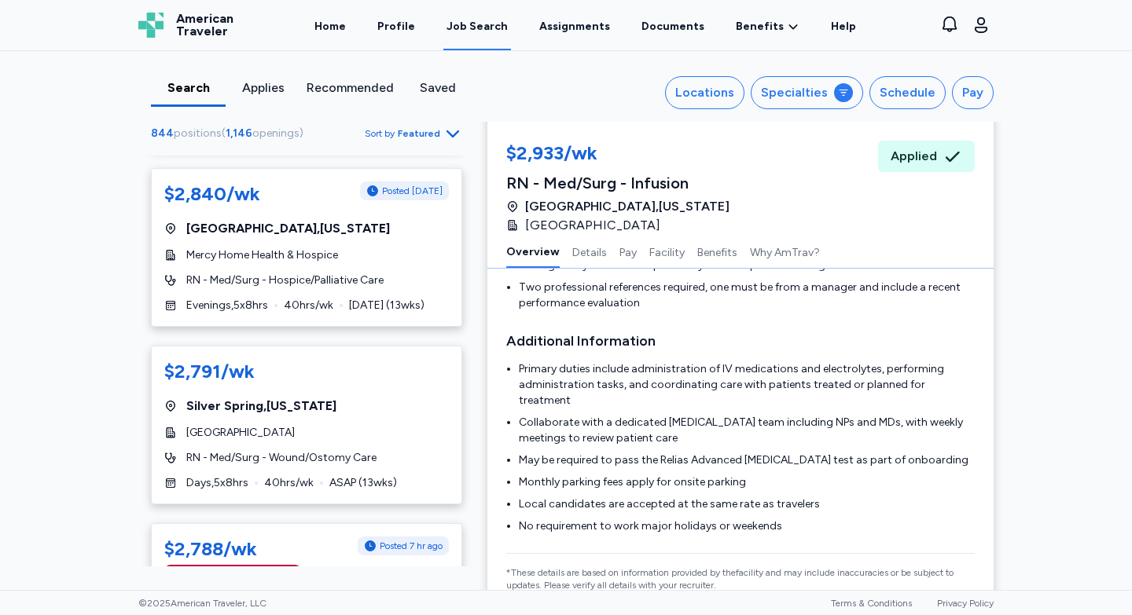
scroll to position [7817, 0]
click at [394, 424] on div "[GEOGRAPHIC_DATA]" at bounding box center [306, 432] width 285 height 16
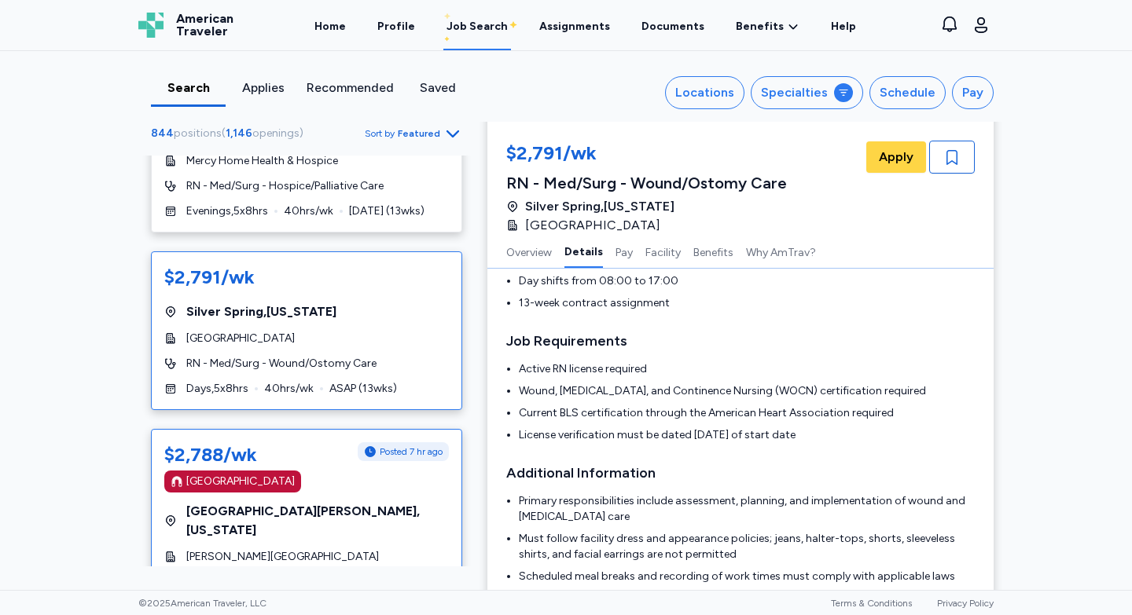
scroll to position [7913, 0]
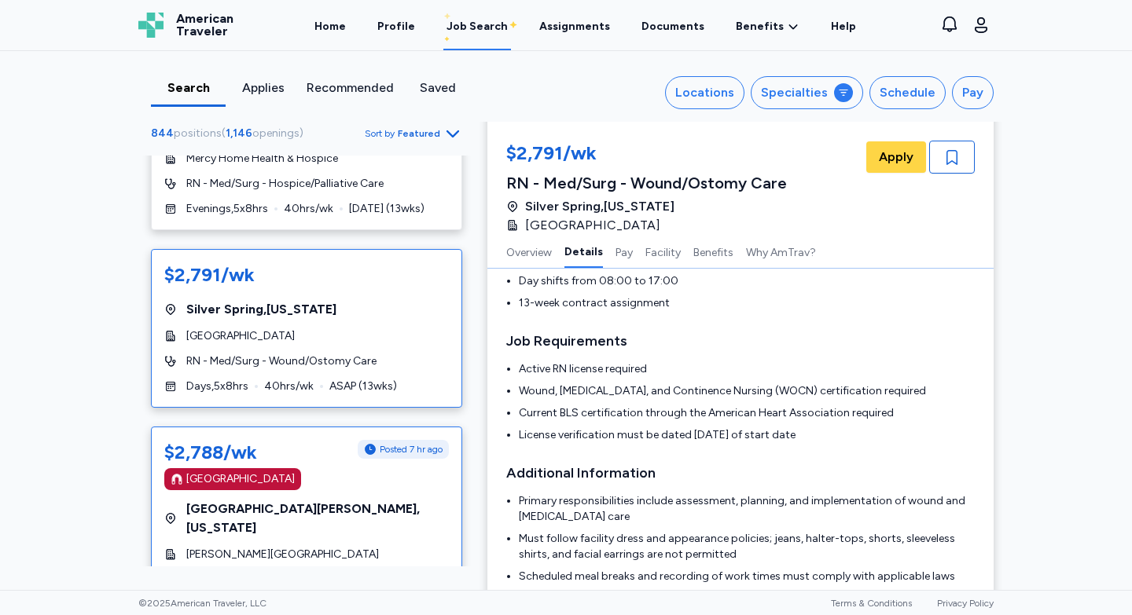
click at [358, 432] on div "$2,788/wk Posted 7 hr ago [GEOGRAPHIC_DATA] [GEOGRAPHIC_DATA] , [US_STATE] [PER…" at bounding box center [306, 527] width 311 height 200
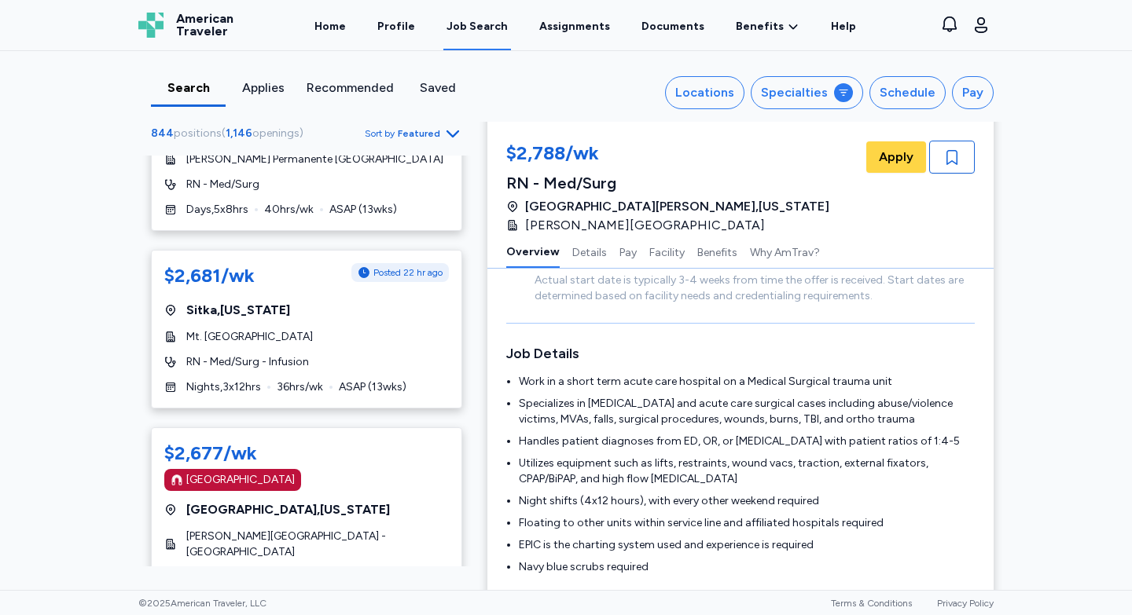
scroll to position [9652, 0]
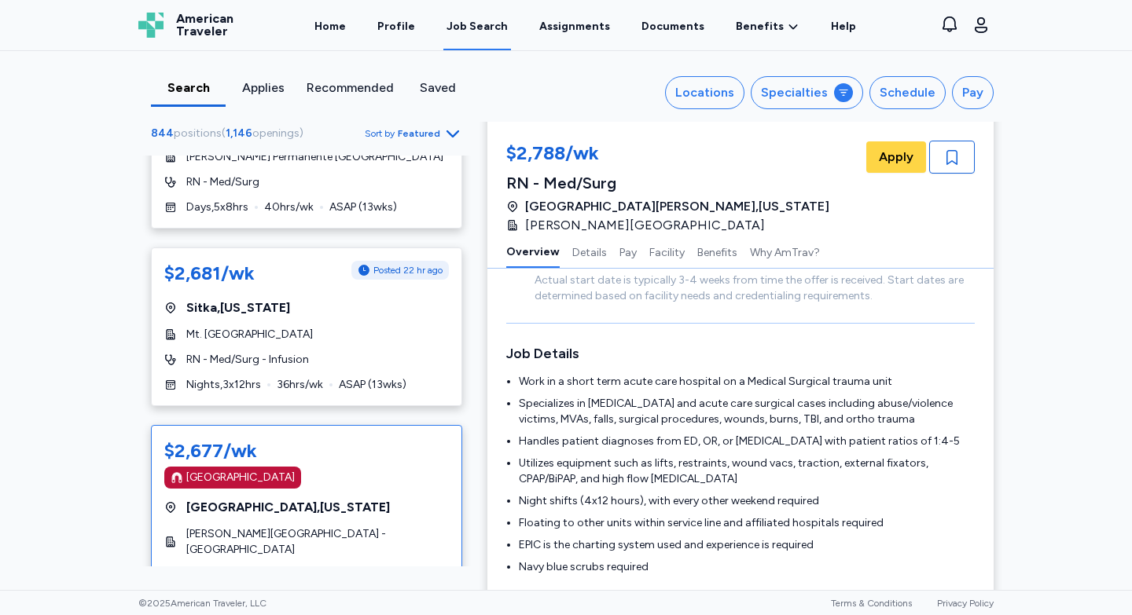
click at [331, 568] on div "RN - Med/Surg Float Pool" at bounding box center [306, 576] width 285 height 16
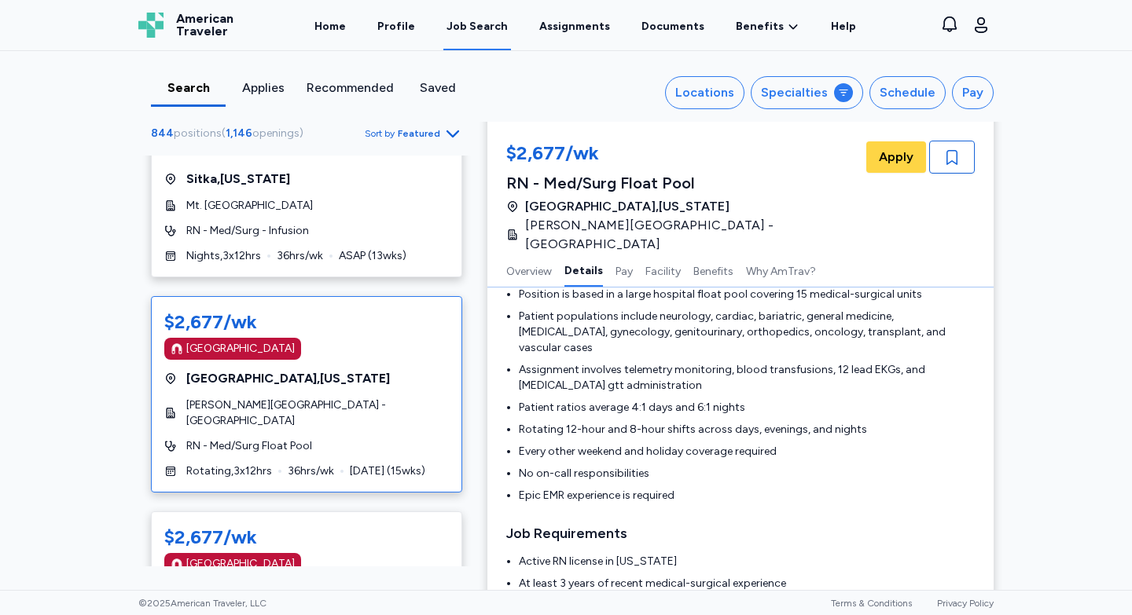
scroll to position [332, 0]
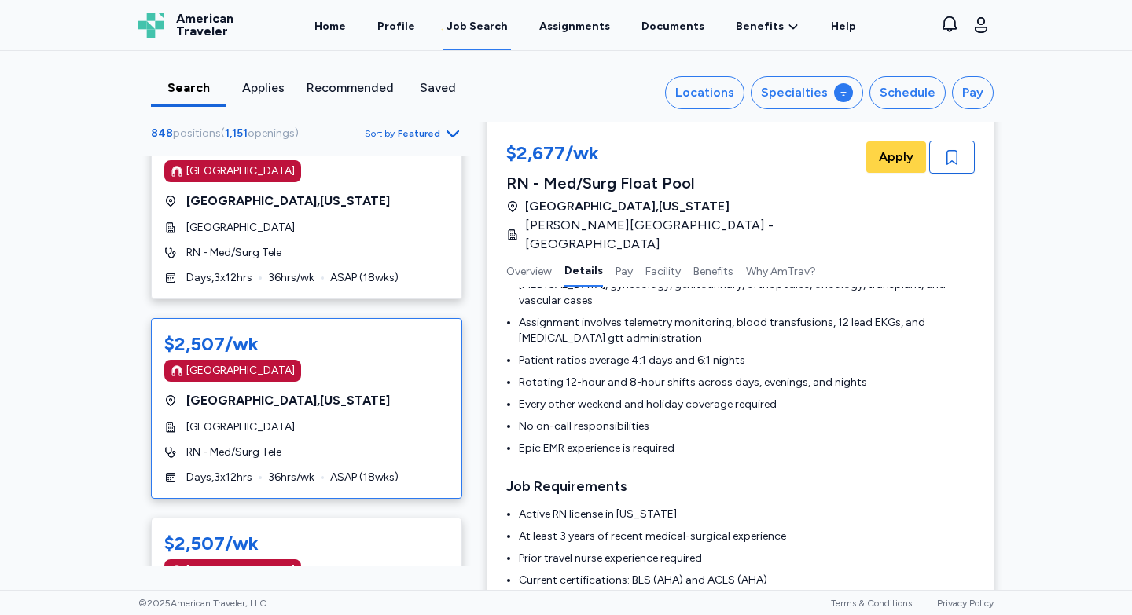
scroll to position [456, 0]
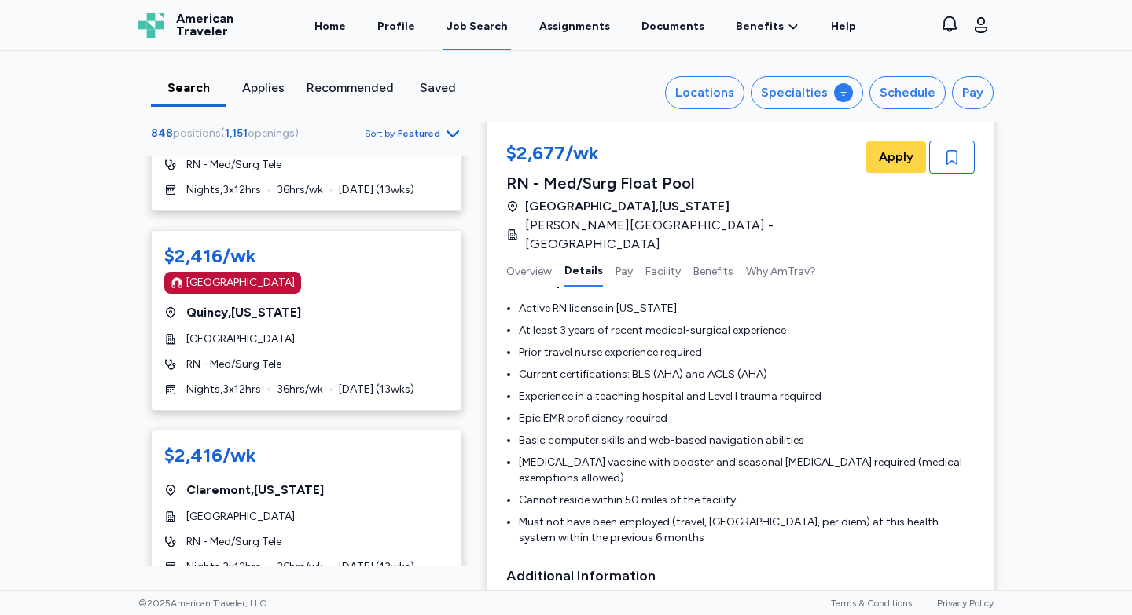
scroll to position [545, 0]
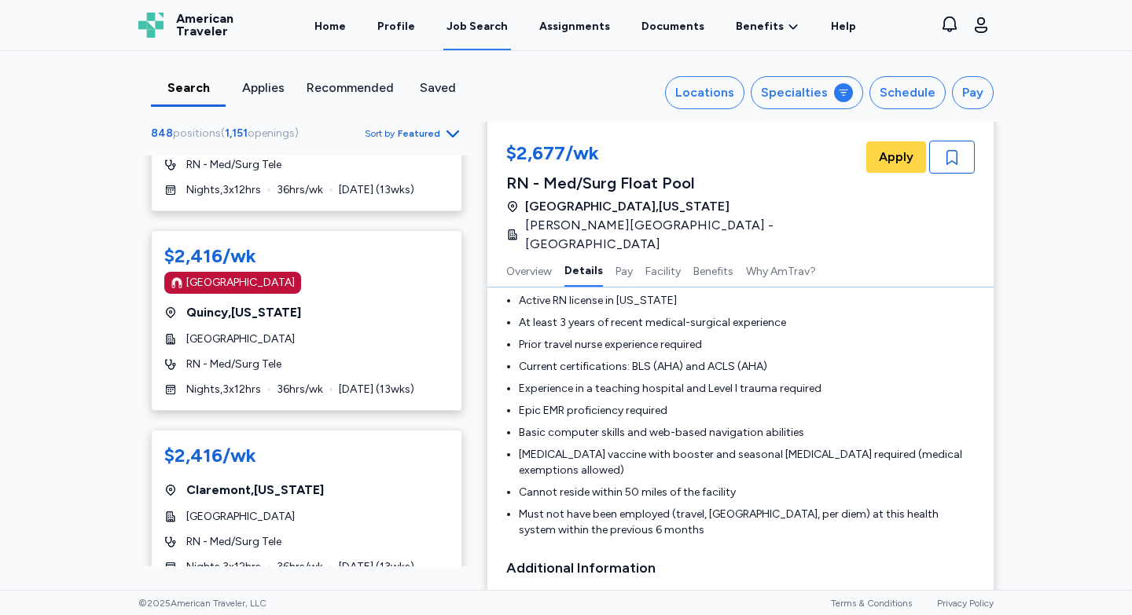
click at [450, 608] on icon "Go to next 50 jobs" at bounding box center [452, 617] width 19 height 19
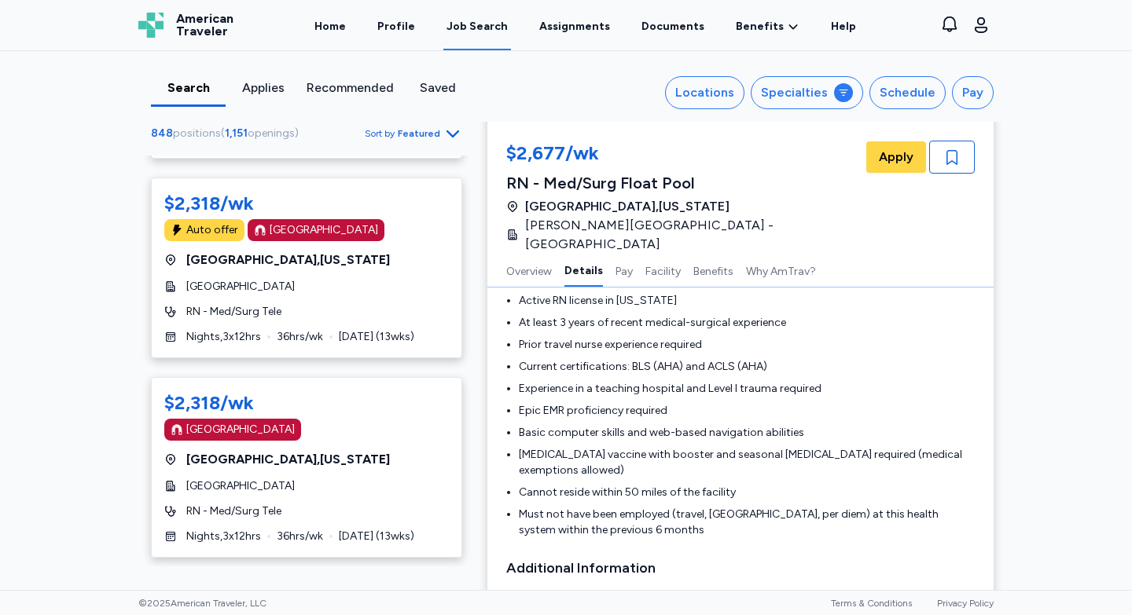
scroll to position [9255, 0]
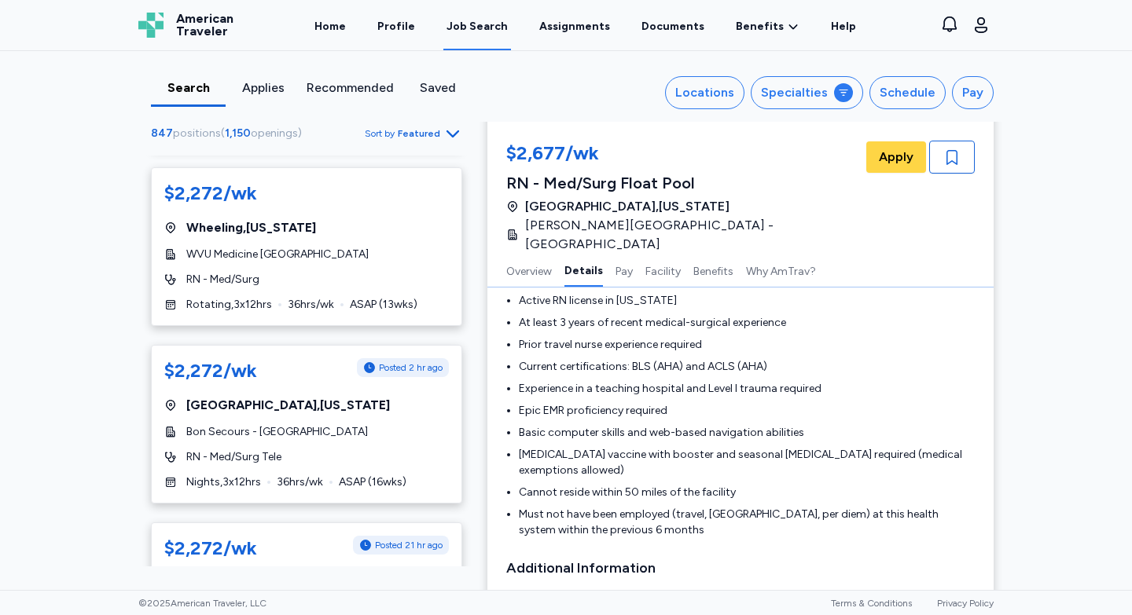
scroll to position [9098, 0]
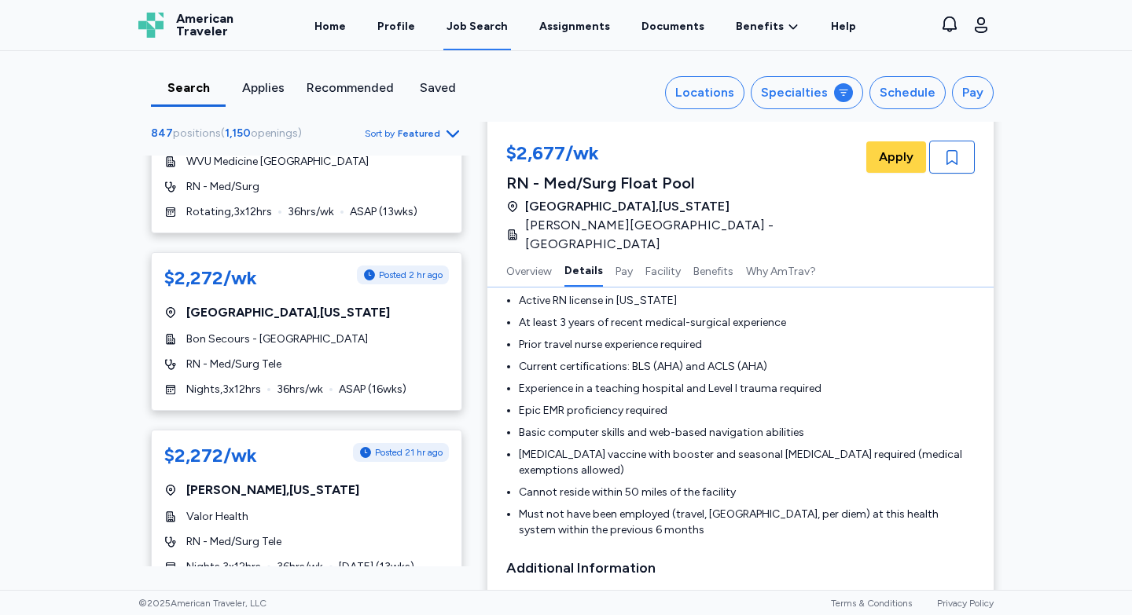
click at [454, 608] on icon "Go to next 50 jobs" at bounding box center [452, 617] width 19 height 19
